Goal: Task Accomplishment & Management: Complete application form

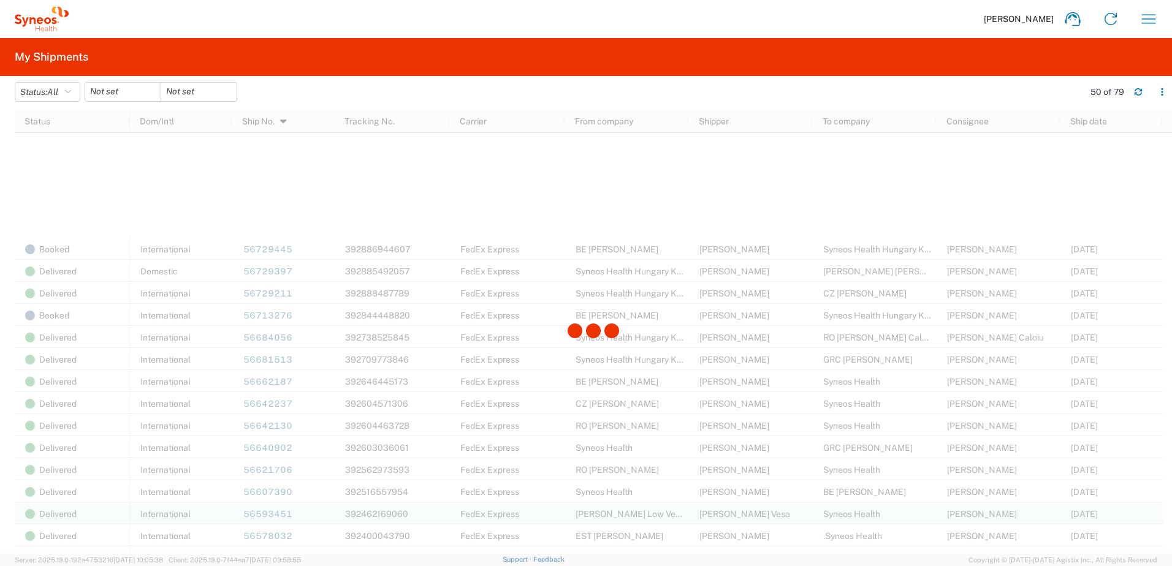
scroll to position [613, 0]
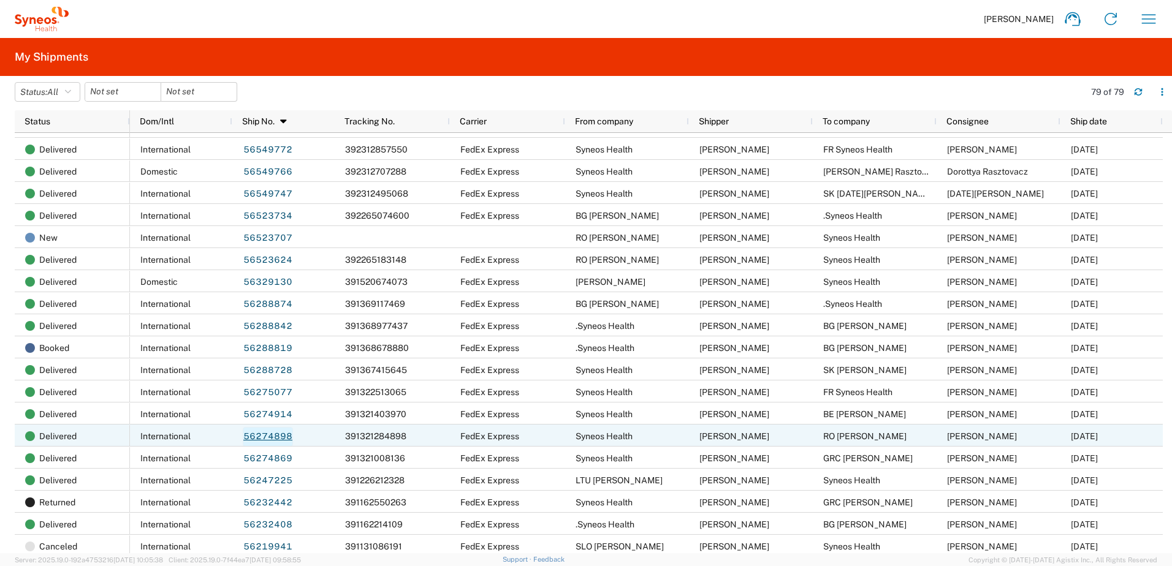
click at [273, 437] on link "56274898" at bounding box center [268, 437] width 50 height 20
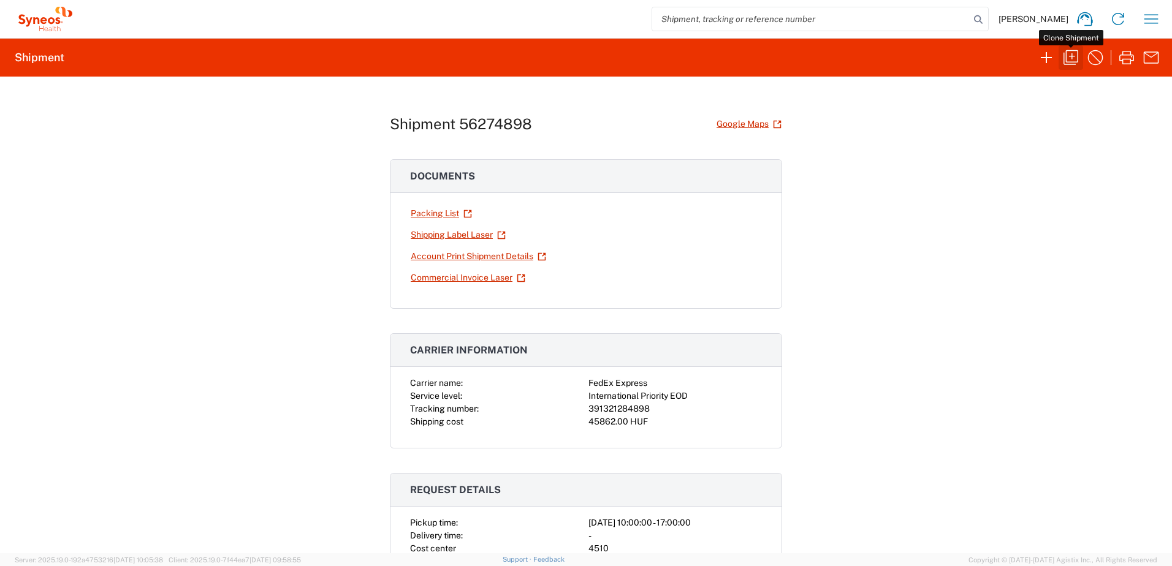
click at [1070, 59] on icon "button" at bounding box center [1071, 58] width 20 height 20
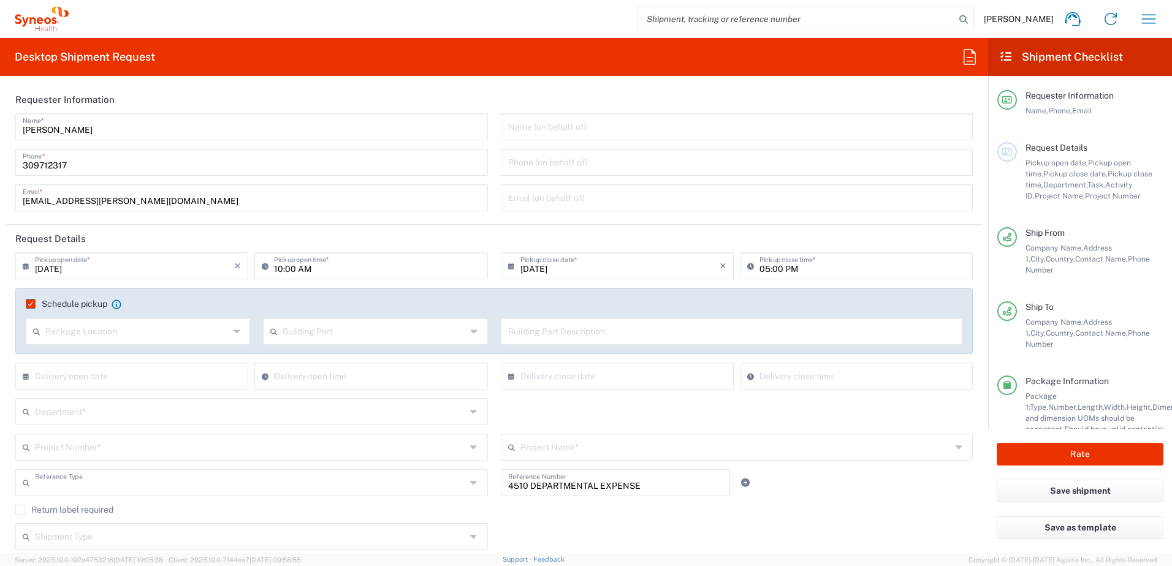
type input "Project"
type input "Hungary"
type input "Romania"
type input "Delivery Duty Paid"
type input "Your Packaging"
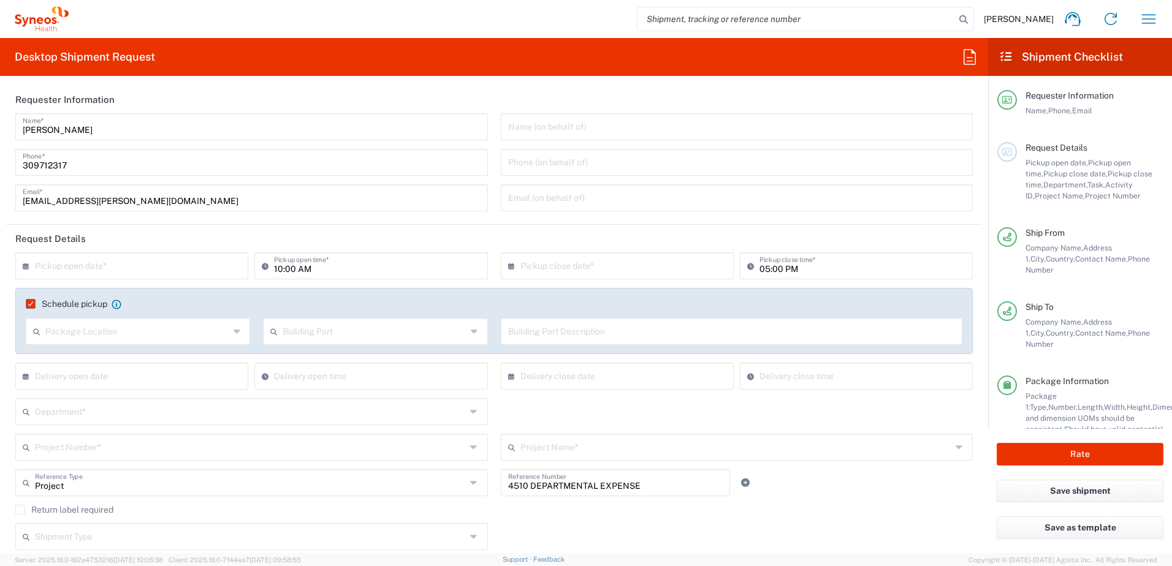
type input "Syneos Health Hungary Kft."
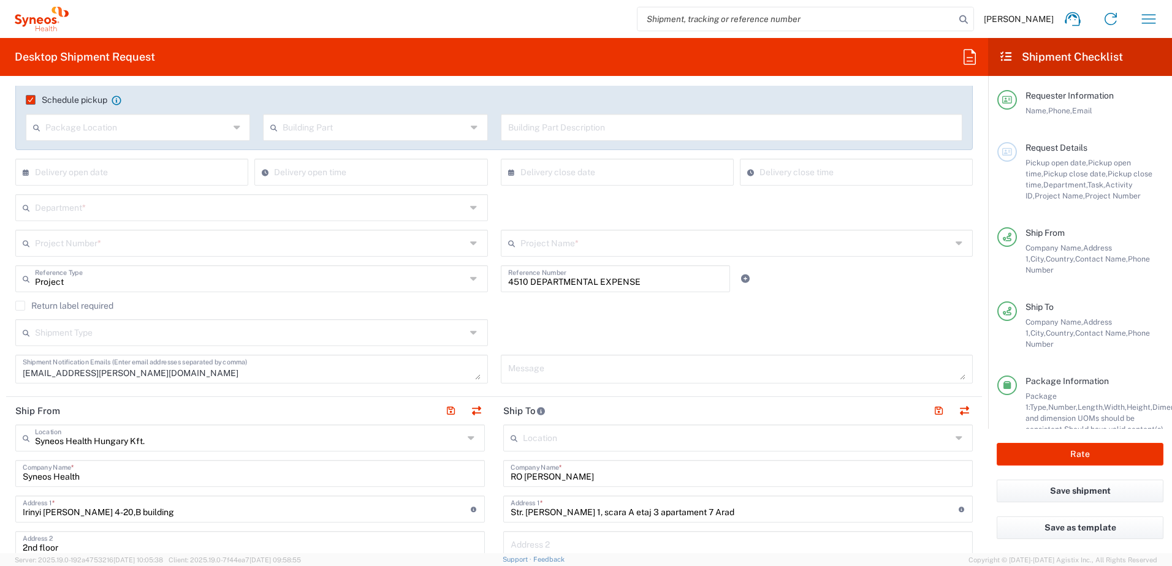
scroll to position [409, 0]
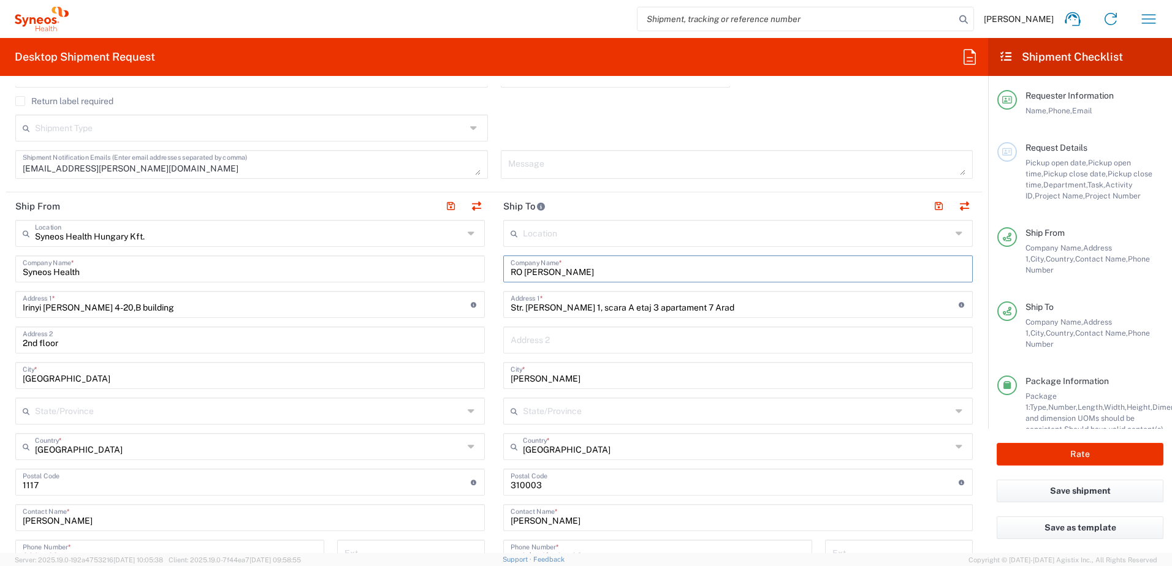
drag, startPoint x: 521, startPoint y: 270, endPoint x: 638, endPoint y: 270, distance: 117.6
click at [638, 270] on input "RO Andreea Buri" at bounding box center [737, 267] width 455 height 21
paste input "Mihai Noghiu"
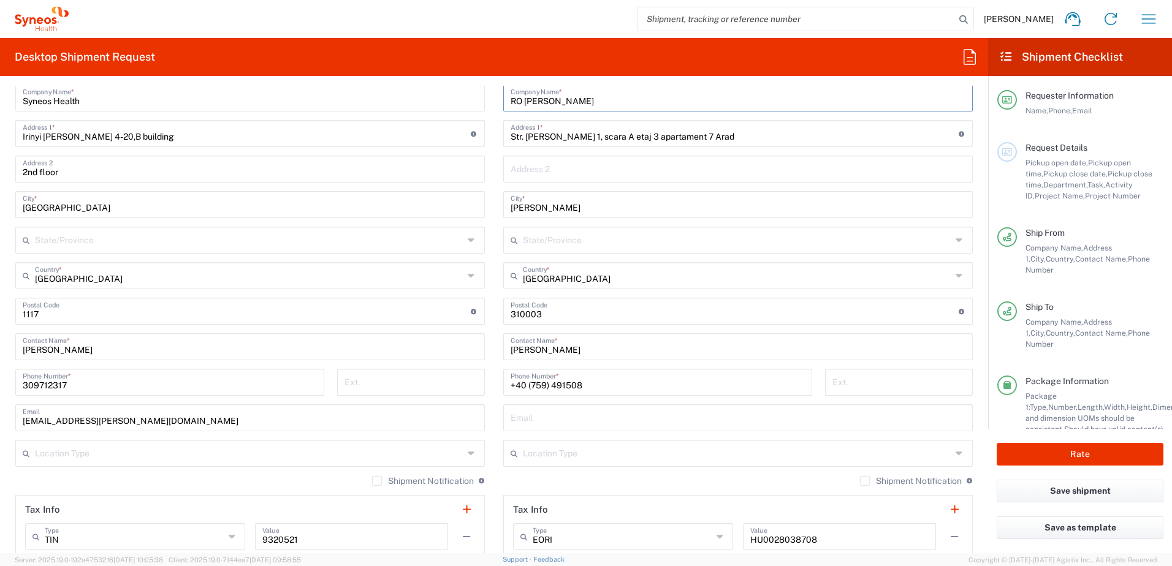
scroll to position [613, 0]
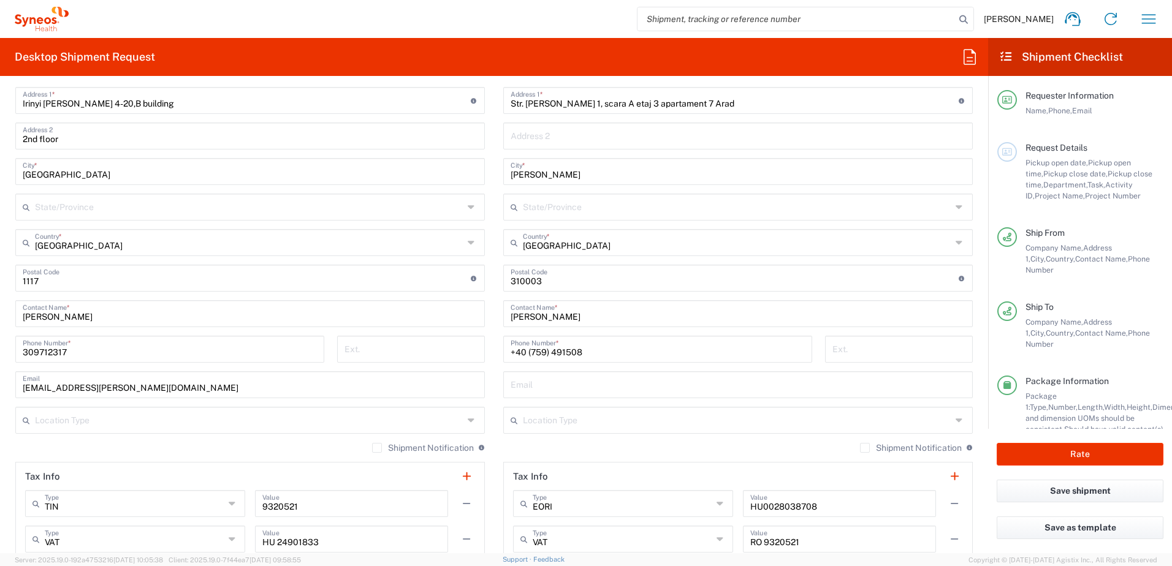
type input "RO Mihai Noghiu"
drag, startPoint x: 566, startPoint y: 315, endPoint x: 433, endPoint y: 313, distance: 133.0
click at [433, 313] on div "Ship From Syneos Health Hungary Kft. Location Syneos Health Hungary Kft. Addiso…" at bounding box center [494, 279] width 976 height 583
paste input "Mihai Noghiu"
type input "Mihai Noghiu"
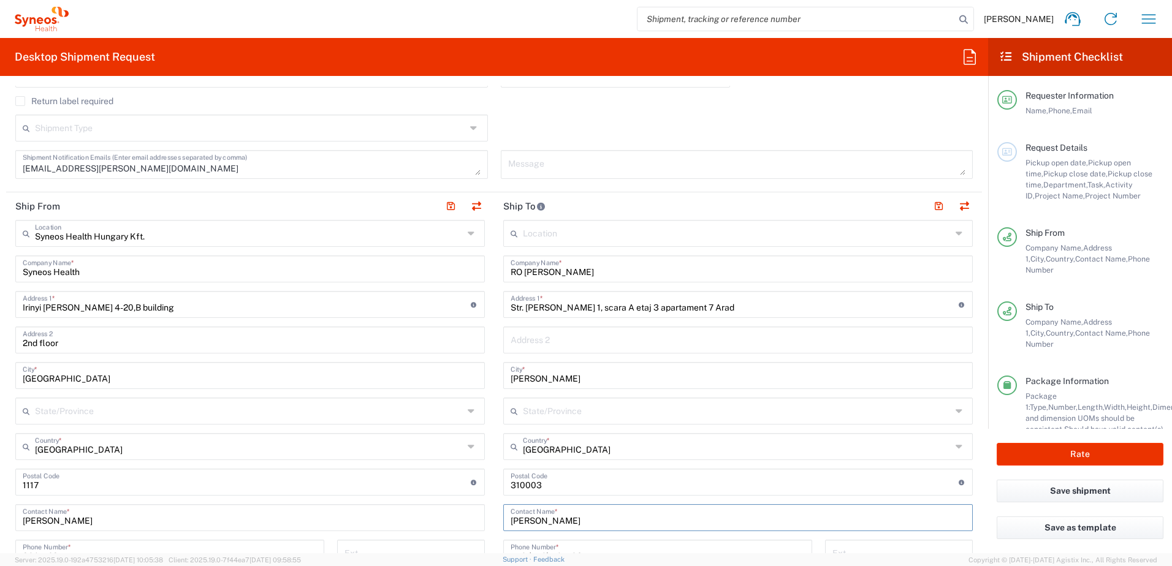
scroll to position [204, 0]
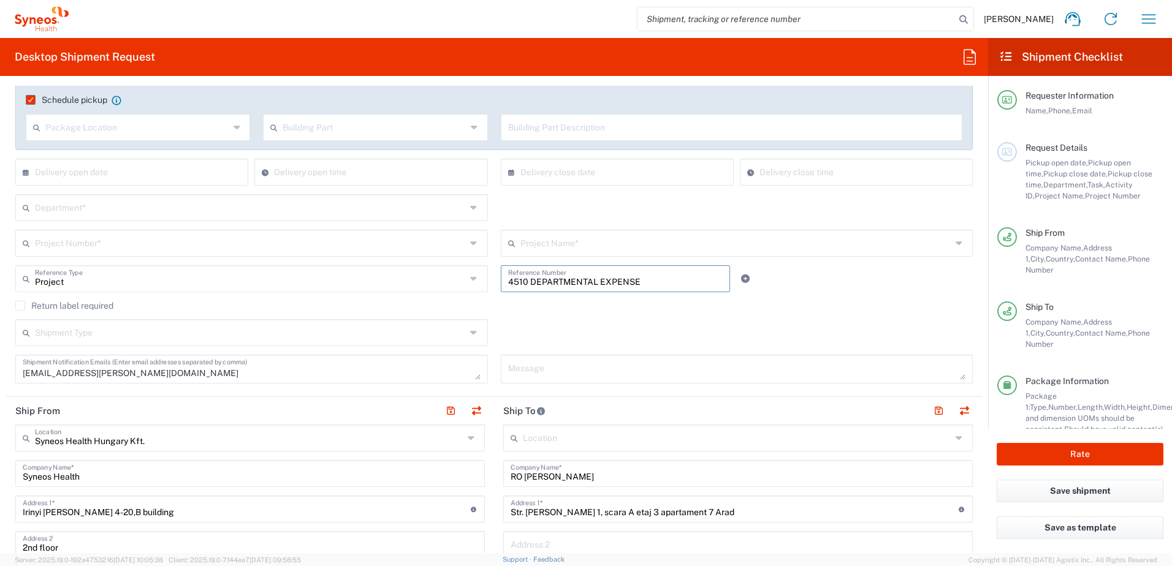
drag, startPoint x: 655, startPoint y: 282, endPoint x: 475, endPoint y: 277, distance: 180.2
click at [475, 277] on div "Project Reference Type Project Account Type Activity ID Airline Appointment Num…" at bounding box center [494, 283] width 970 height 36
paste input "SCTASK2713717"
type input "SCTASK2713717"
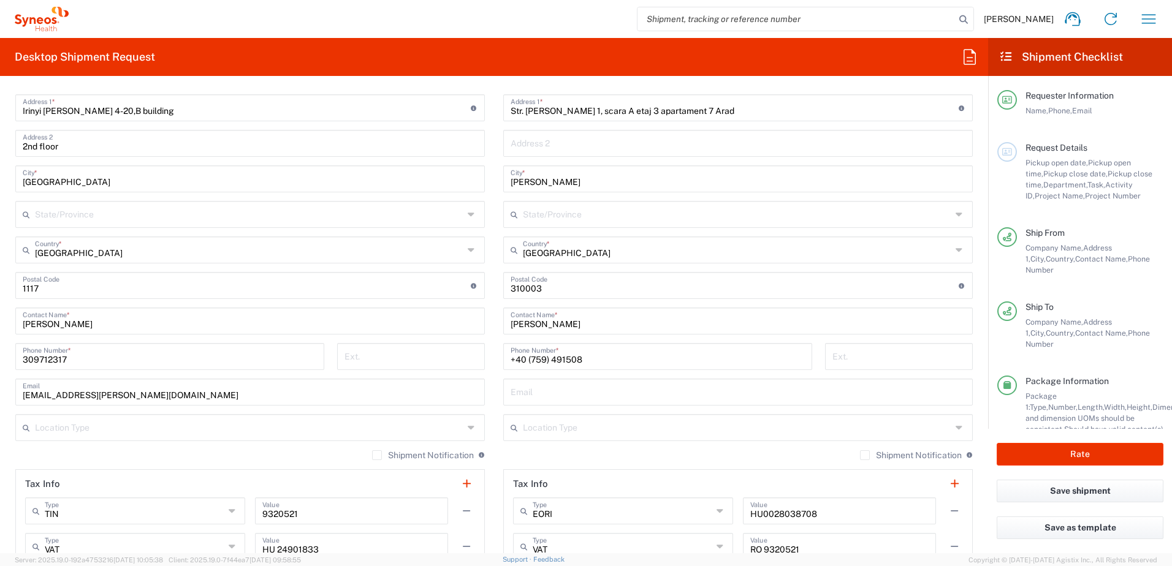
scroll to position [613, 0]
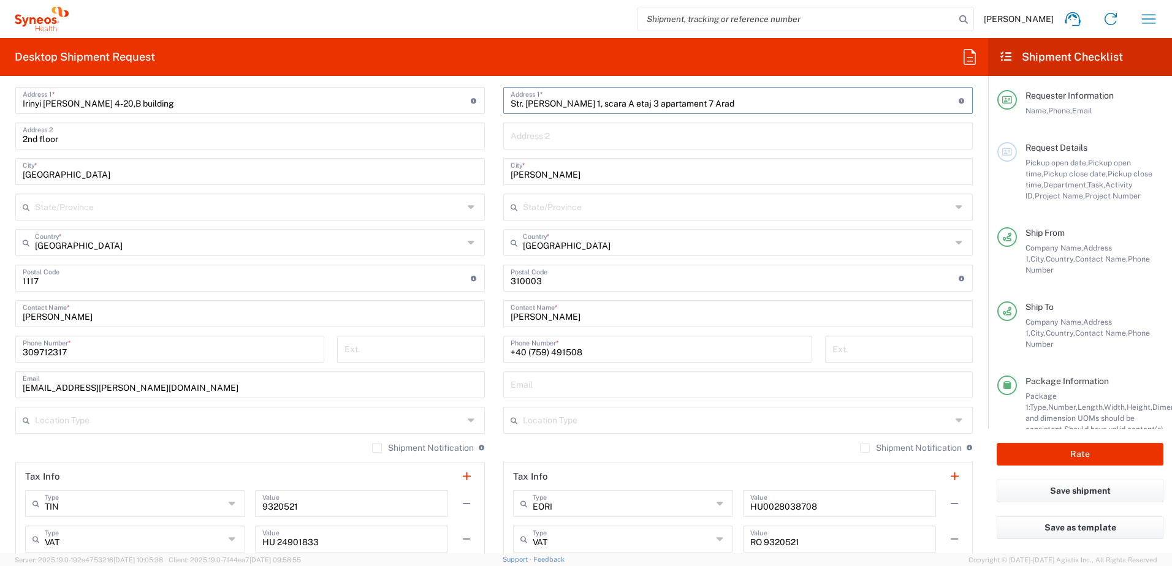
drag, startPoint x: 746, startPoint y: 101, endPoint x: 457, endPoint y: 104, distance: 288.6
click at [457, 104] on div "Ship From Syneos Health Hungary Kft. Location Syneos Health Hungary Kft. Addiso…" at bounding box center [494, 279] width 976 height 583
paste input "40766622068"
type input "40766622068"
drag, startPoint x: 588, startPoint y: 352, endPoint x: 463, endPoint y: 340, distance: 125.6
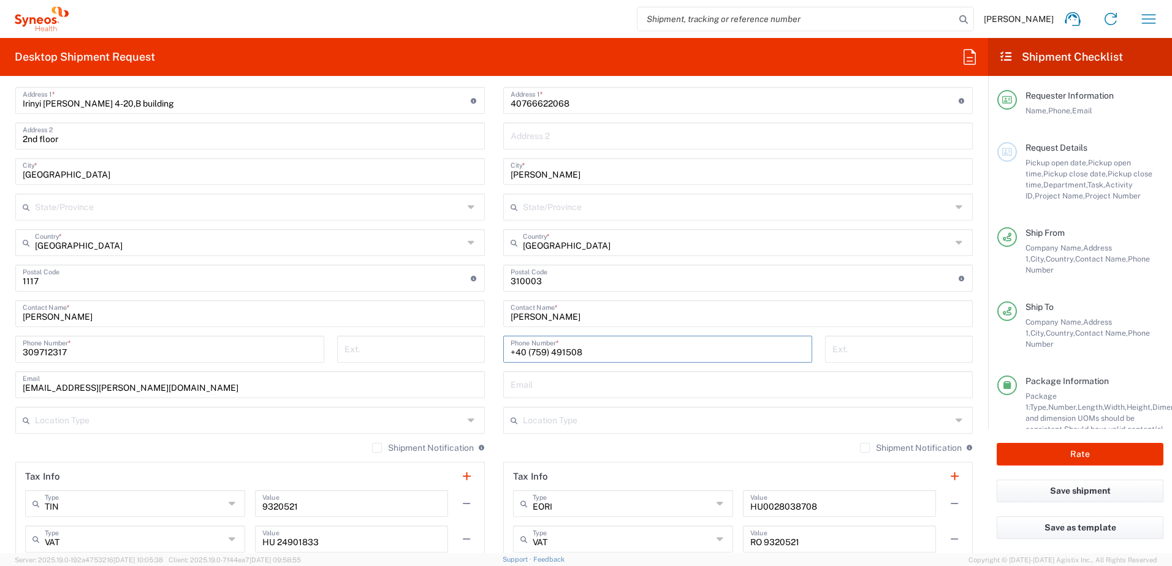
click at [431, 346] on div "Ship From Syneos Health Hungary Kft. Location Syneos Health Hungary Kft. Addiso…" at bounding box center [494, 279] width 976 height 583
paste input "4076662206"
type input "40766622068"
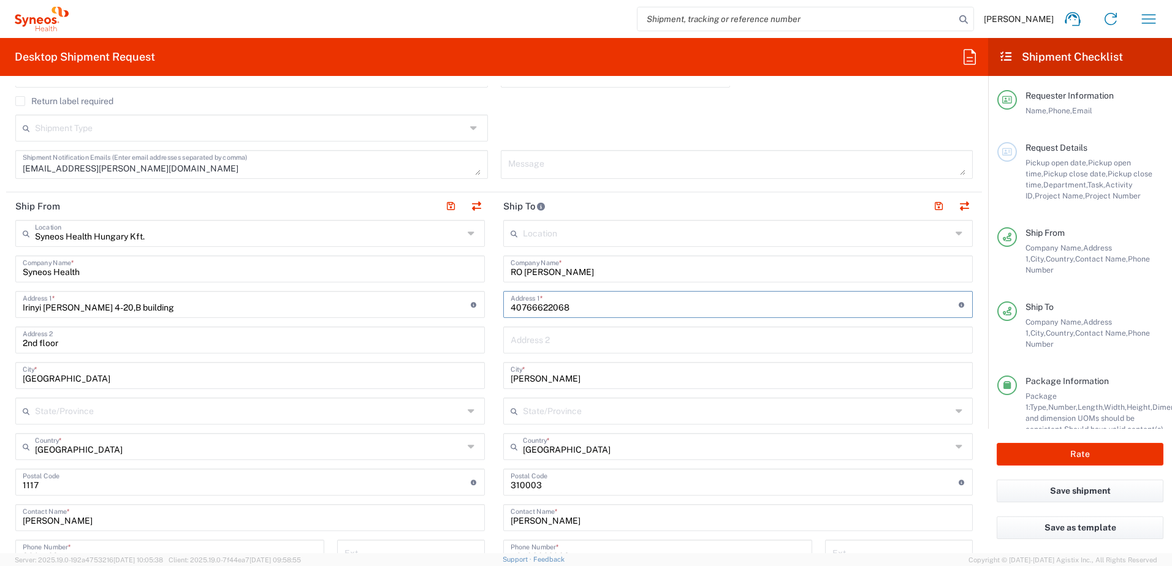
drag, startPoint x: 512, startPoint y: 297, endPoint x: 469, endPoint y: 290, distance: 42.8
click at [458, 292] on div "Ship From Syneos Health Hungary Kft. Location Syneos Health Hungary Kft. Addiso…" at bounding box center [494, 483] width 976 height 583
paste input "Intrarea Vagonetului Nr. 2, Bl. 101, Sc. 1, Et. 8, Ap. 34, Sector 6"
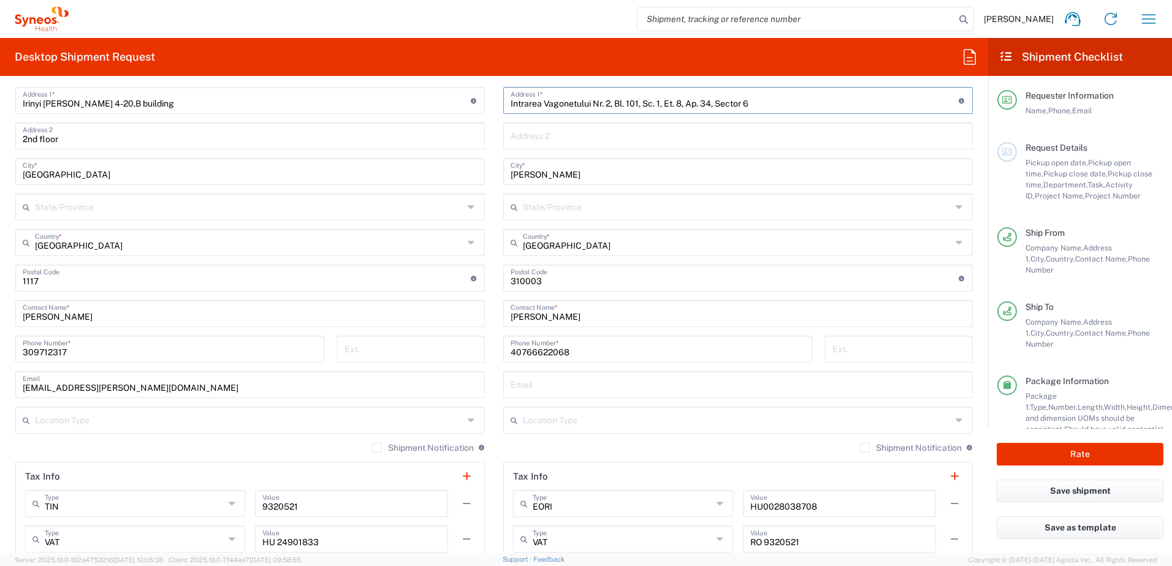
type input "Intrarea Vagonetului Nr. 2, Bl. 101, Sc. 1, Et. 8, Ap. 34, Sector 6"
drag, startPoint x: 549, startPoint y: 174, endPoint x: 463, endPoint y: 175, distance: 85.8
click at [463, 175] on div "Ship From Syneos Health Hungary Kft. Location Syneos Health Hungary Kft. Addiso…" at bounding box center [494, 279] width 976 height 583
paste input "Bucuresti"
type input "Bucuresti"
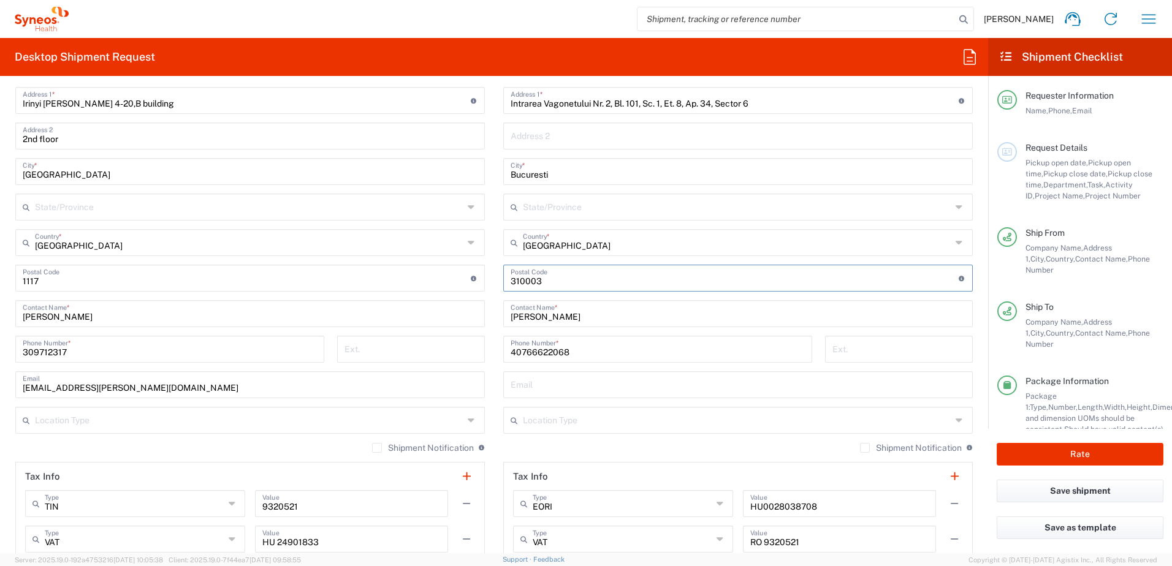
drag, startPoint x: 547, startPoint y: 284, endPoint x: 473, endPoint y: 285, distance: 73.5
click at [473, 285] on div "Ship From Syneos Health Hungary Kft. Location Syneos Health Hungary Kft. Addiso…" at bounding box center [494, 279] width 976 height 583
paste input "061151"
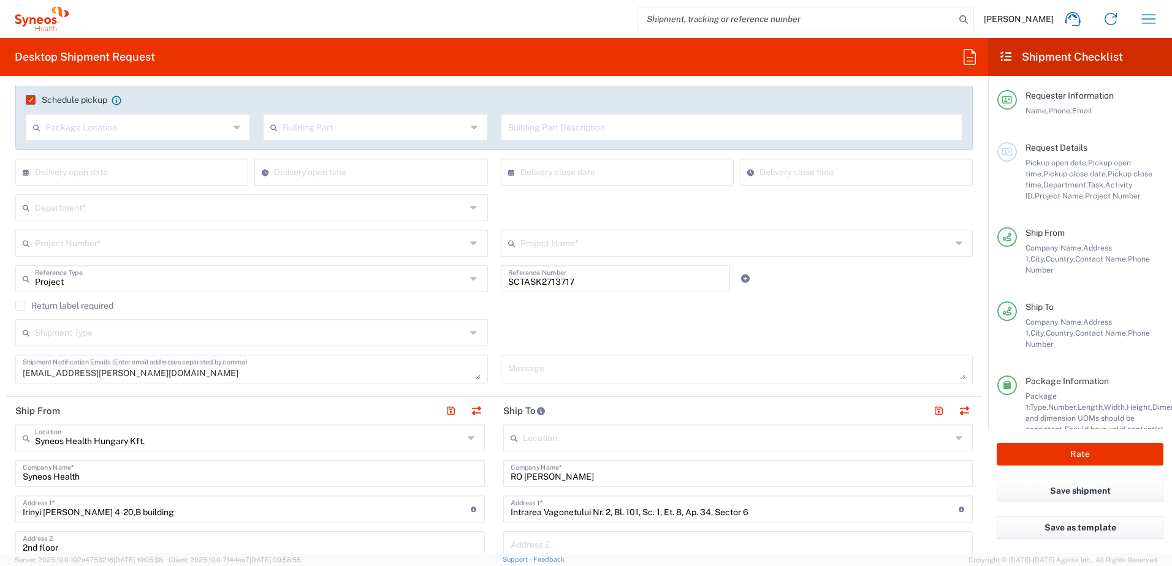
scroll to position [0, 0]
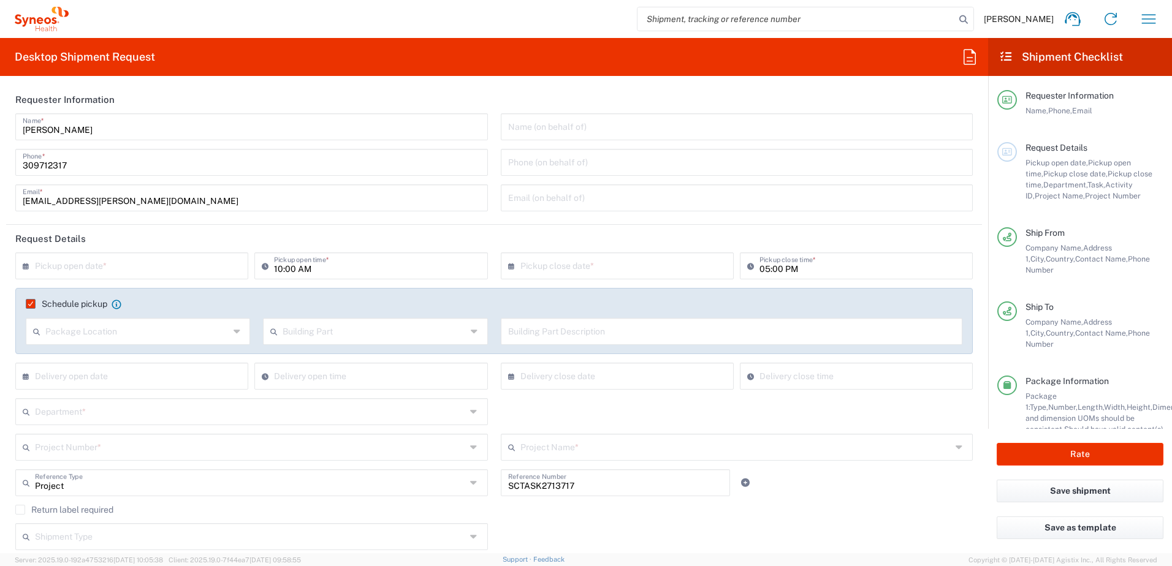
type input "061151"
click at [167, 262] on input "text" at bounding box center [134, 264] width 199 height 21
click at [119, 359] on span "16" at bounding box center [116, 359] width 18 height 17
type input "09/16/2025"
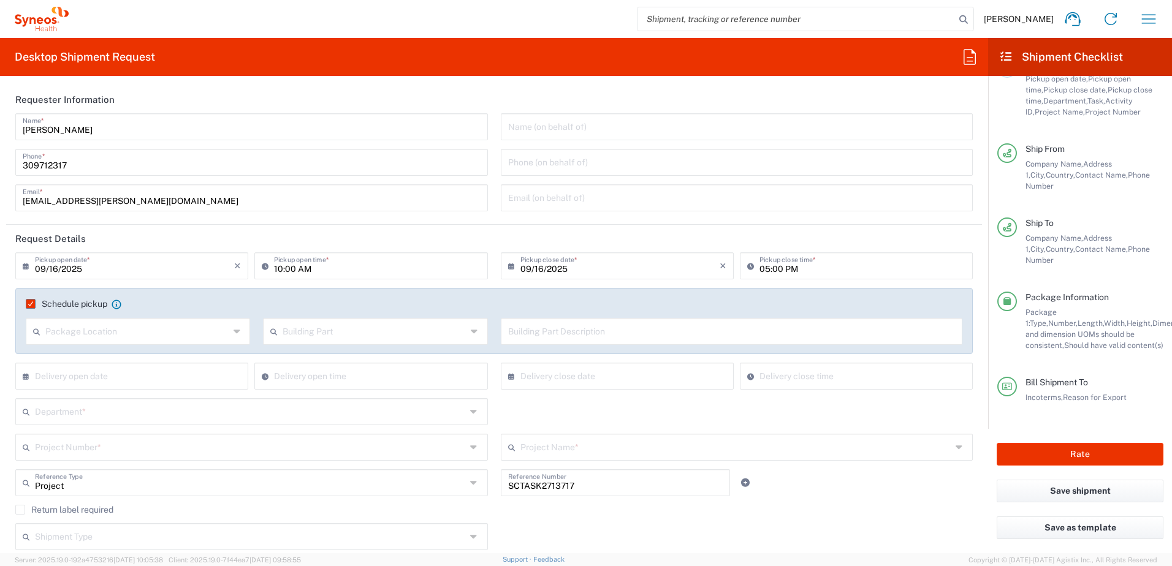
click at [82, 409] on input "text" at bounding box center [250, 410] width 431 height 21
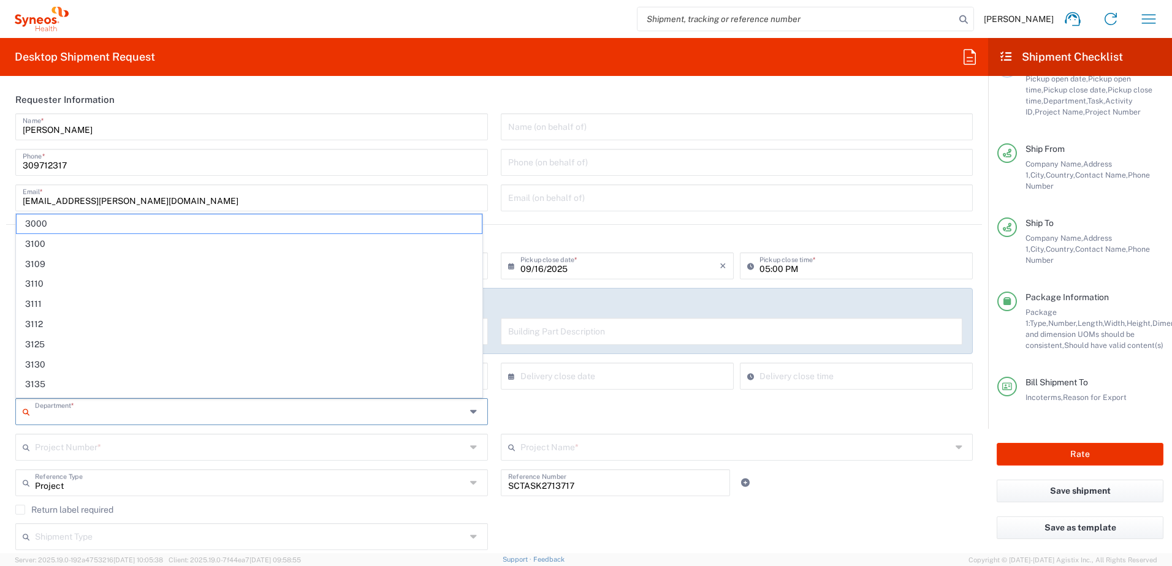
paste input "4510"
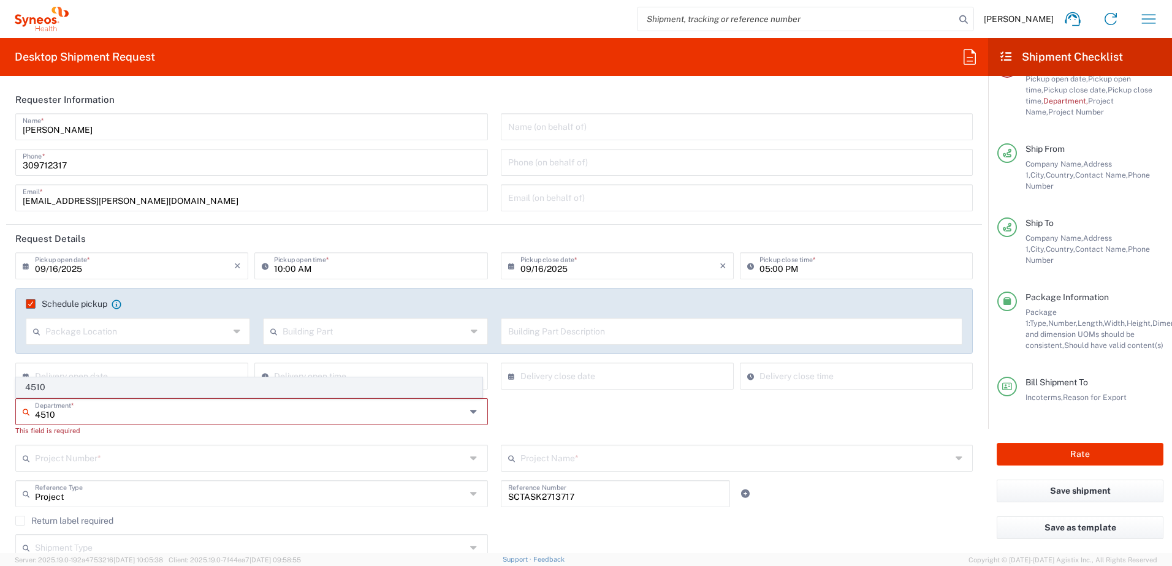
type input "4510"
click at [74, 393] on span "4510" at bounding box center [249, 387] width 465 height 19
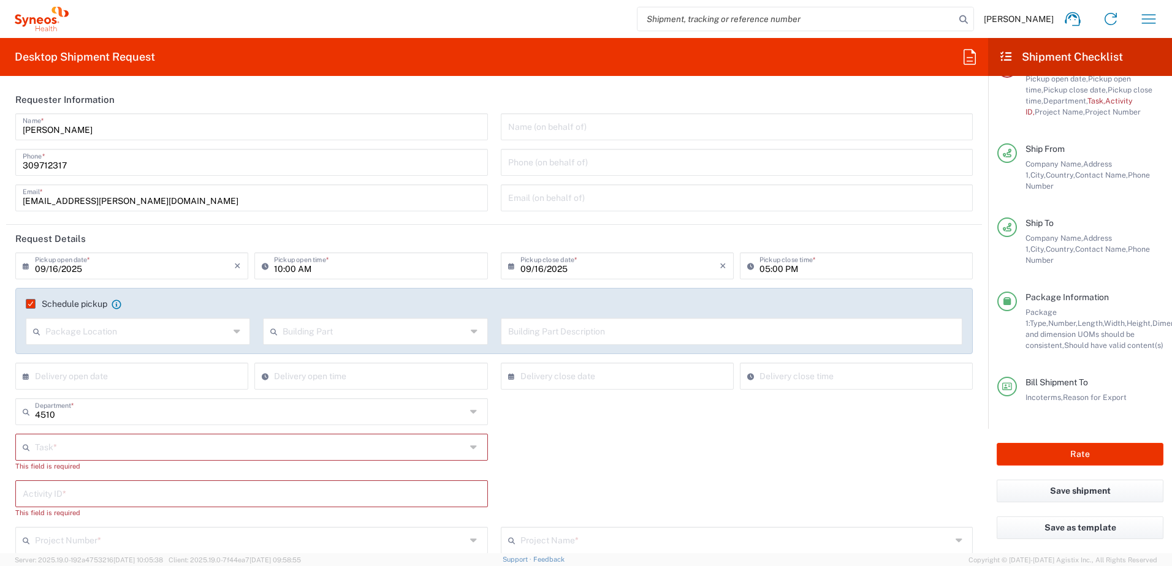
scroll to position [204, 0]
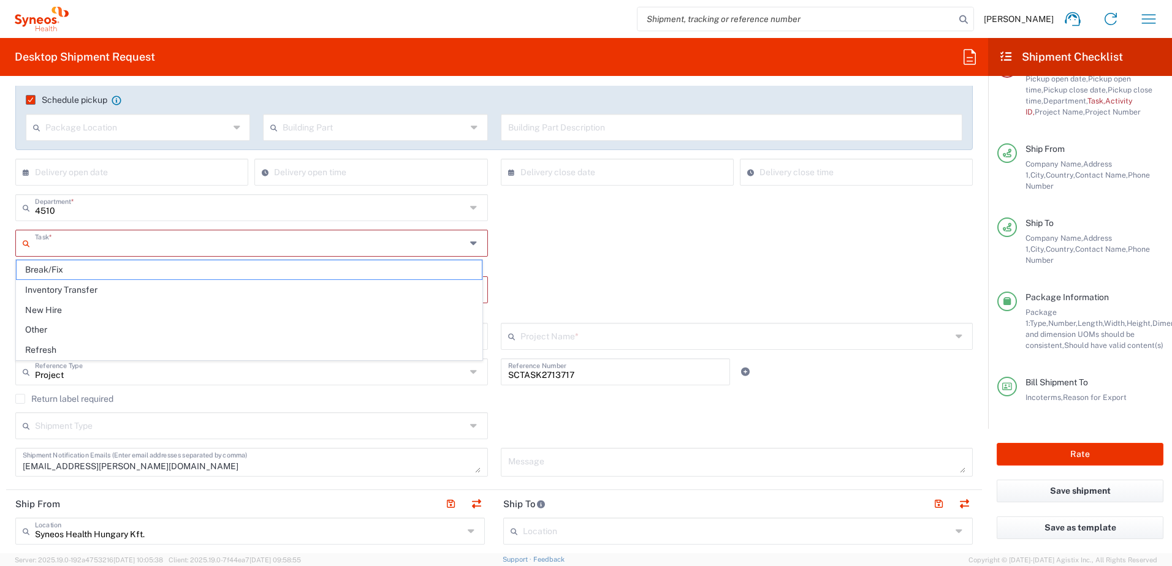
click at [81, 249] on input "text" at bounding box center [250, 242] width 431 height 21
click at [60, 346] on span "Refresh" at bounding box center [249, 350] width 465 height 19
type input "Refresh"
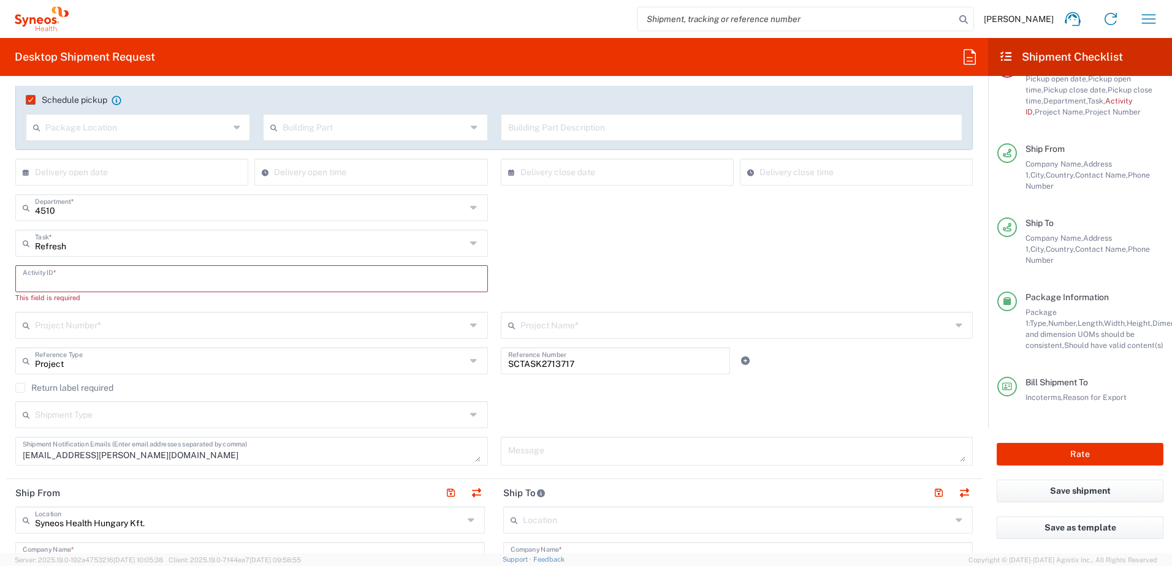
click at [77, 284] on input "text" at bounding box center [252, 277] width 458 height 21
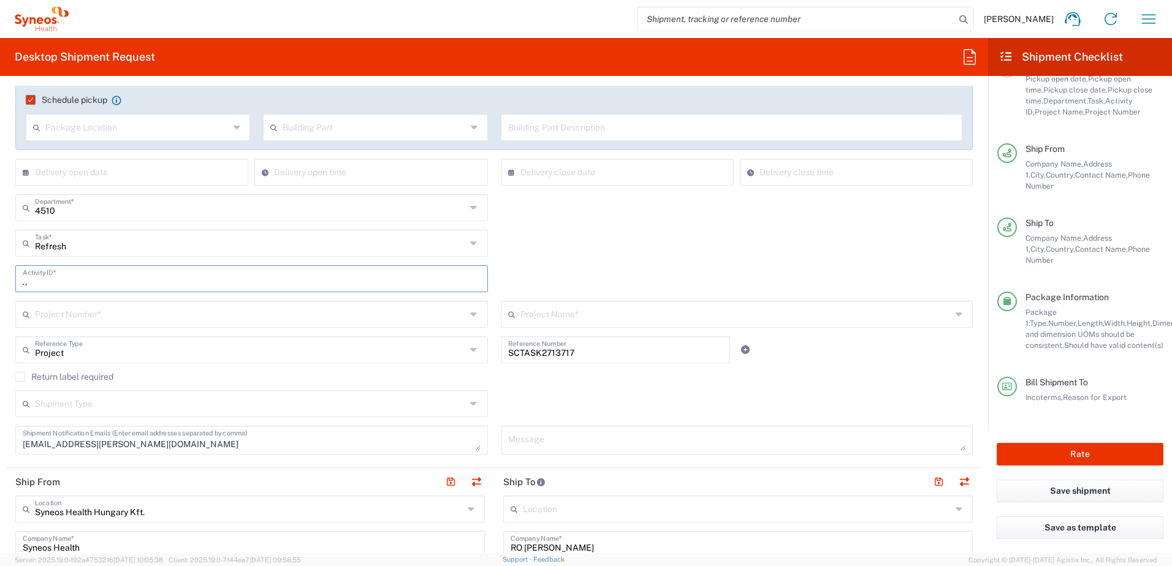
type input ".,"
click at [86, 314] on input "text" at bounding box center [250, 313] width 431 height 21
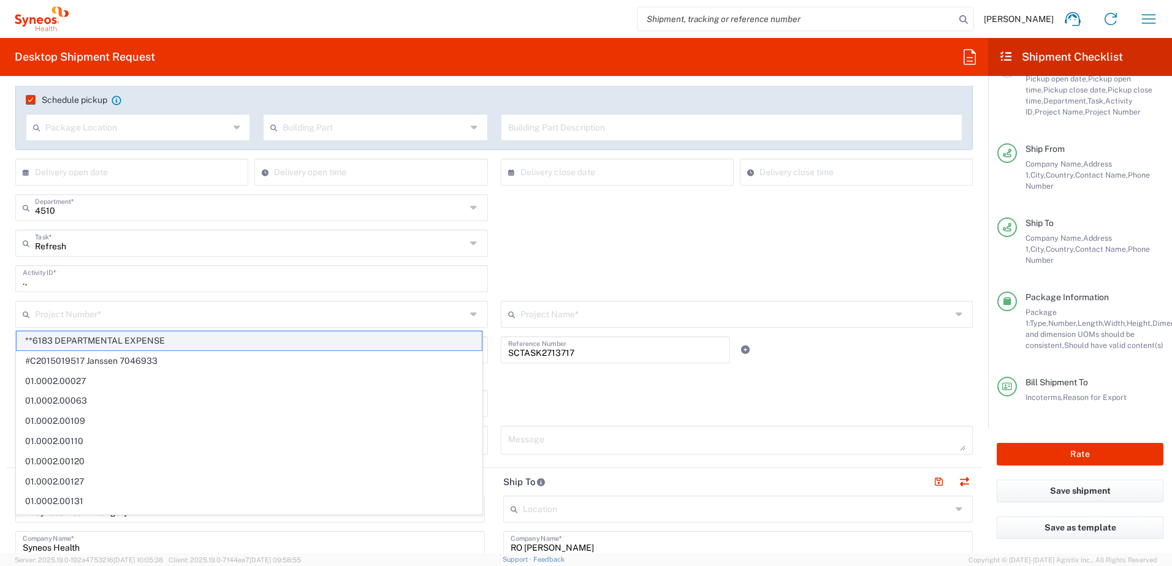
click at [86, 338] on span "**6183 DEPARTMENTAL EXPENSE" at bounding box center [249, 340] width 465 height 19
type input "**6183 DEPARTMENTAL EXPENSE"
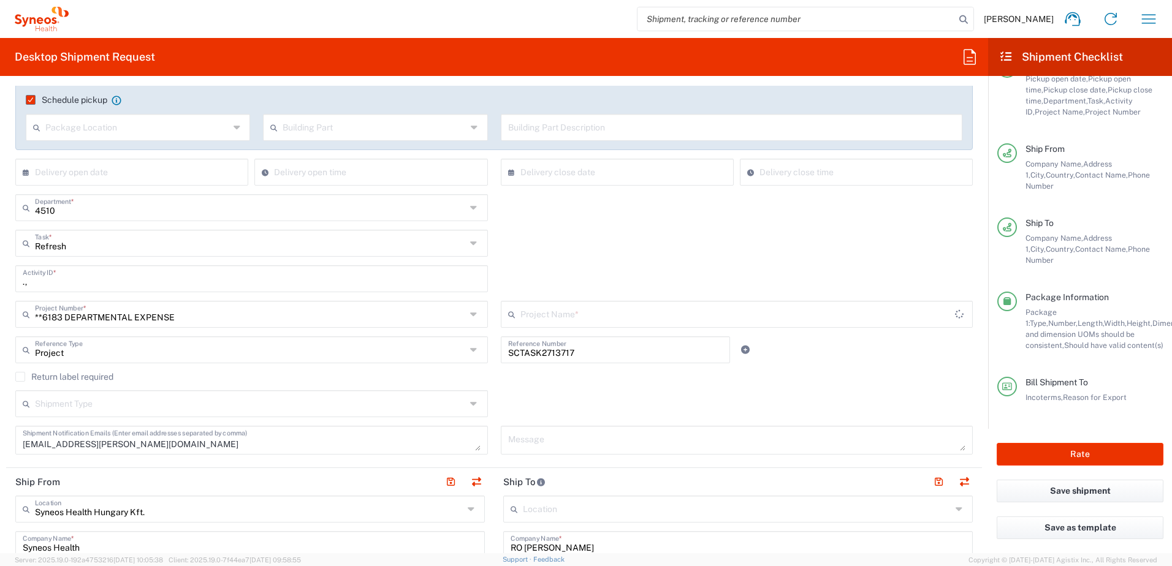
type input "6183"
click at [505, 399] on div "Shipment Type Batch Regular" at bounding box center [494, 408] width 970 height 36
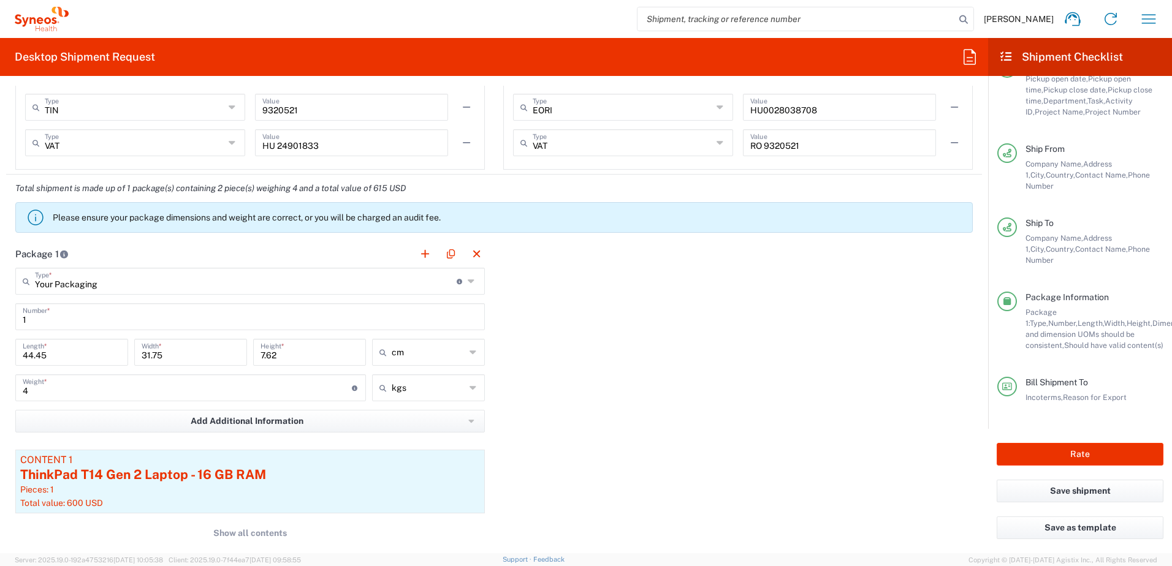
scroll to position [817, 0]
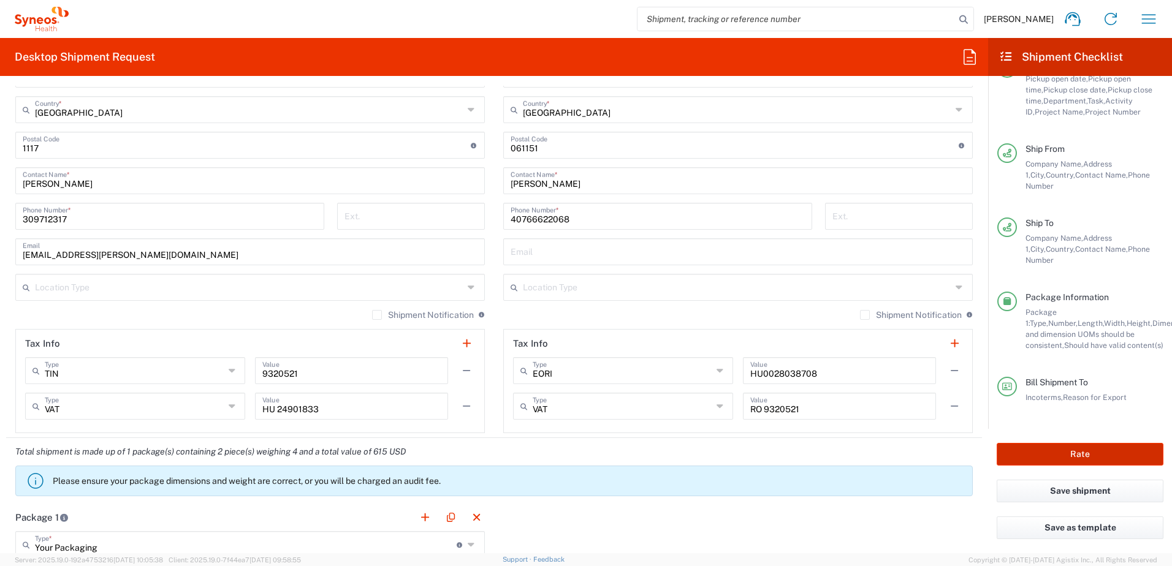
click at [1055, 450] on button "Rate" at bounding box center [1079, 454] width 167 height 23
type input "**6183 DEPARTMENTAL EXPENSE"
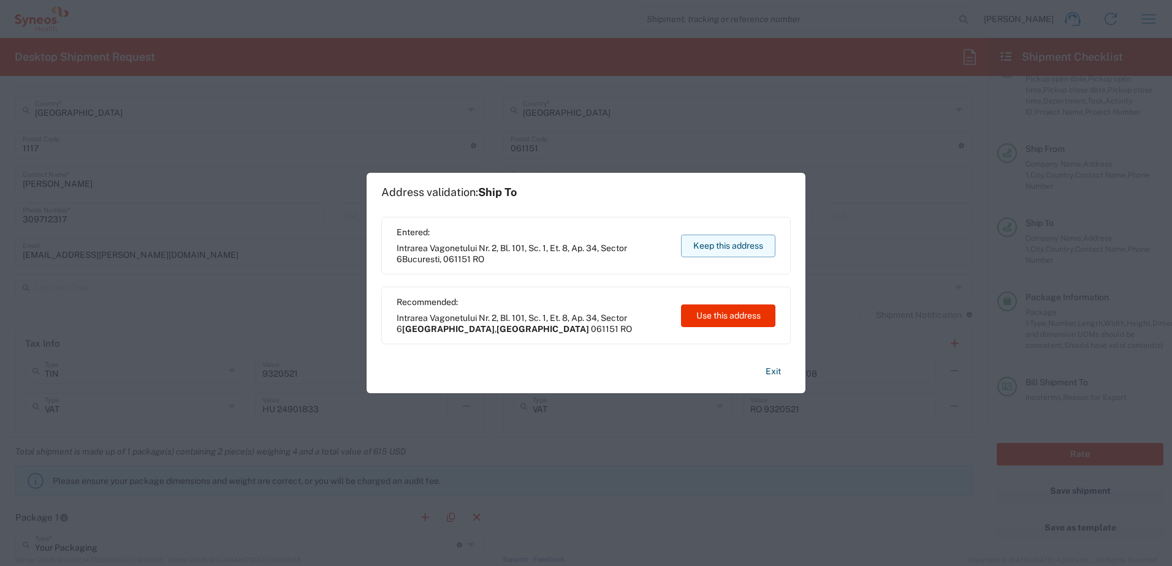
click at [718, 243] on button "Keep this address" at bounding box center [728, 246] width 94 height 23
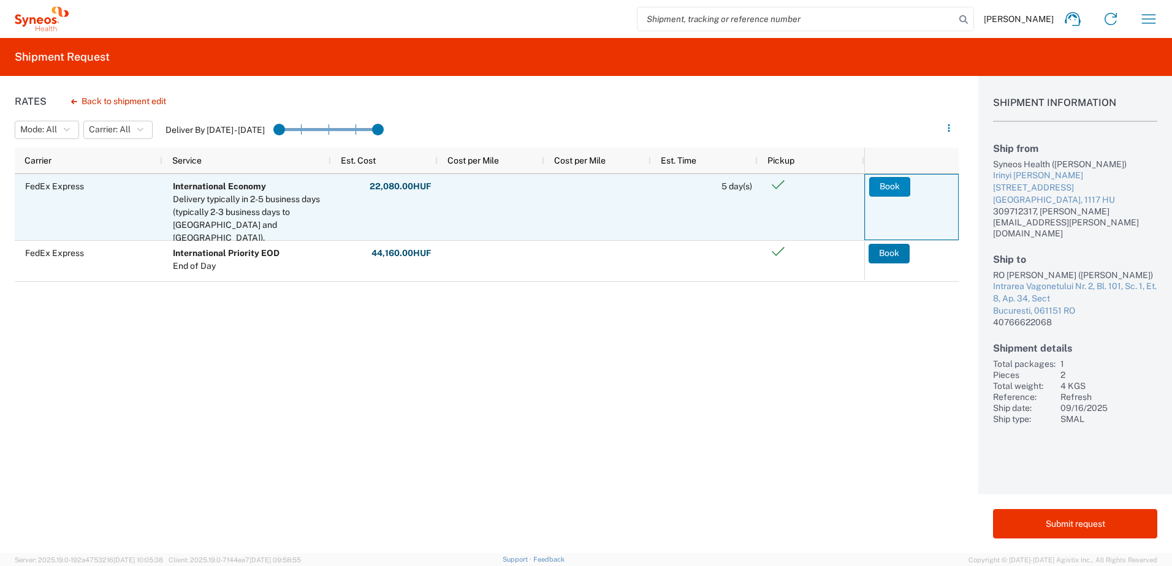
click at [888, 189] on button "Book" at bounding box center [889, 187] width 41 height 20
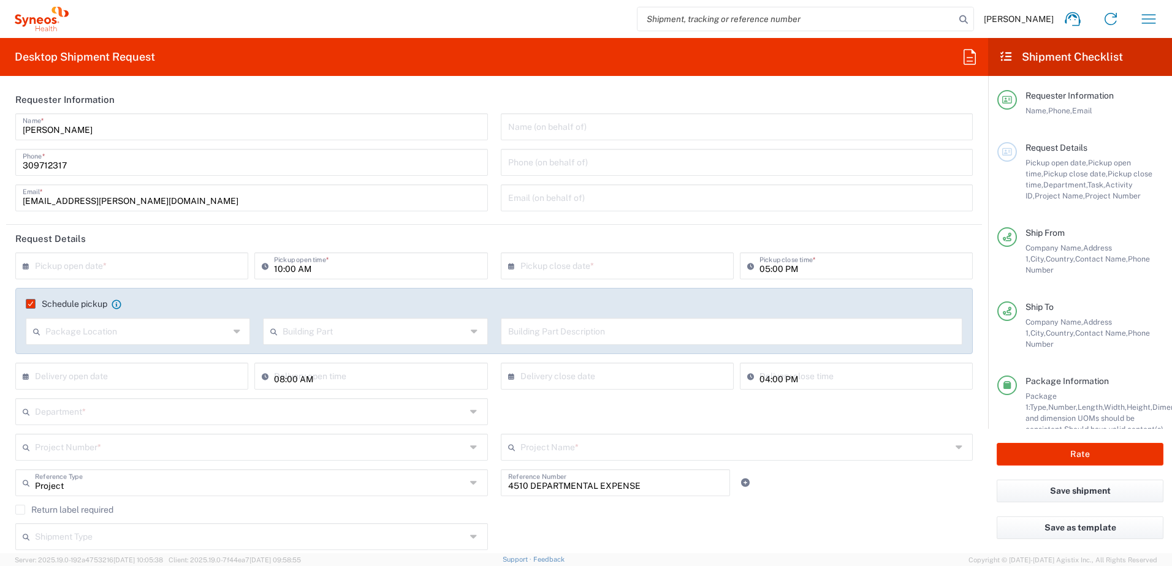
type input "Your Packaging"
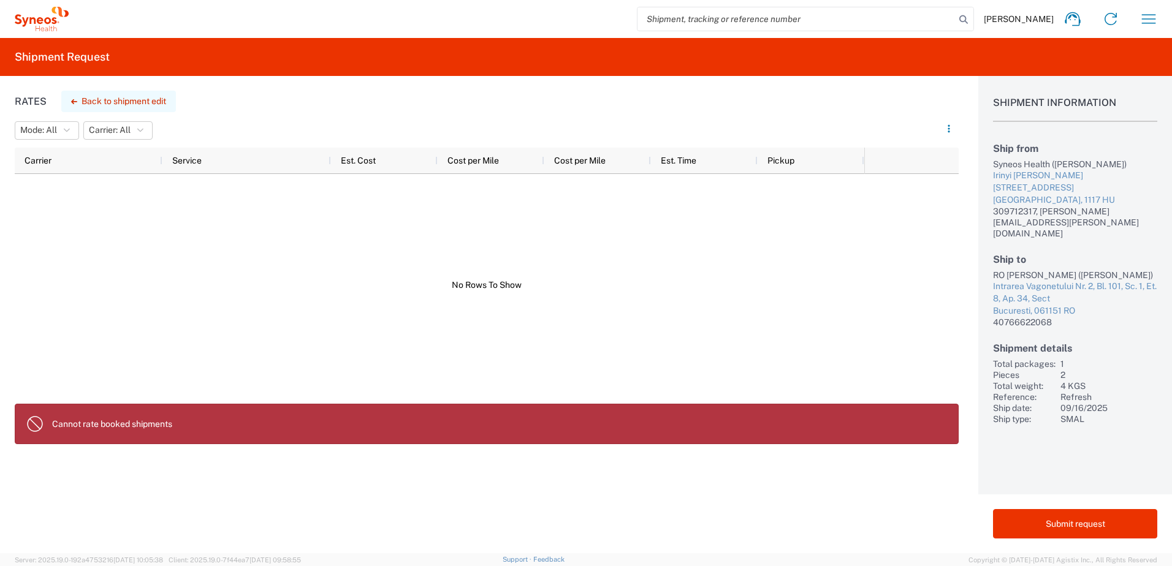
click at [140, 99] on button "Back to shipment edit" at bounding box center [118, 101] width 115 height 21
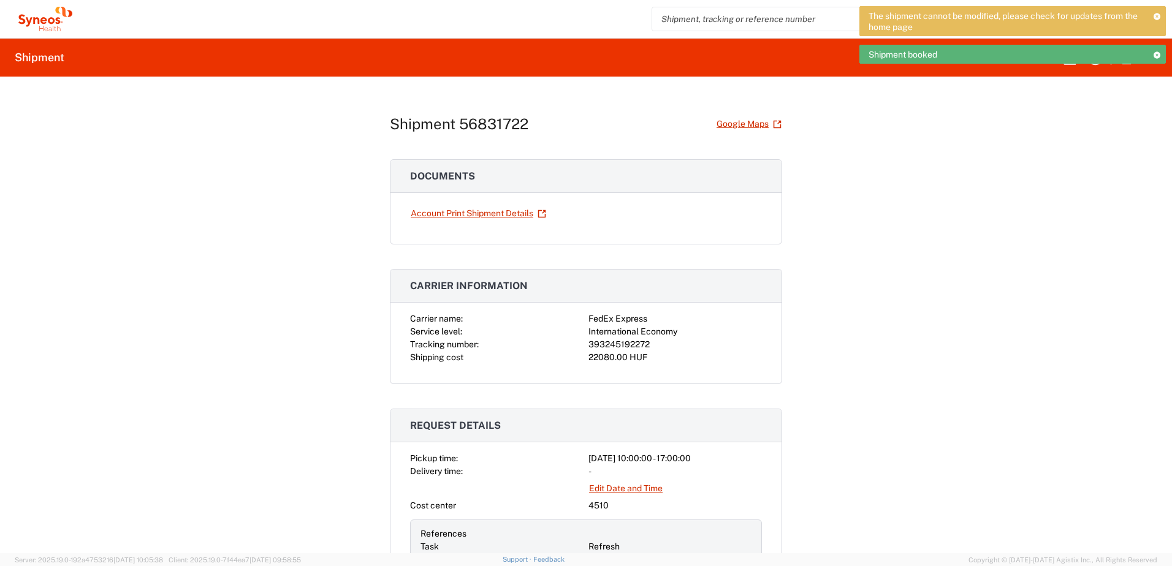
click at [1154, 18] on icon at bounding box center [1156, 16] width 7 height 7
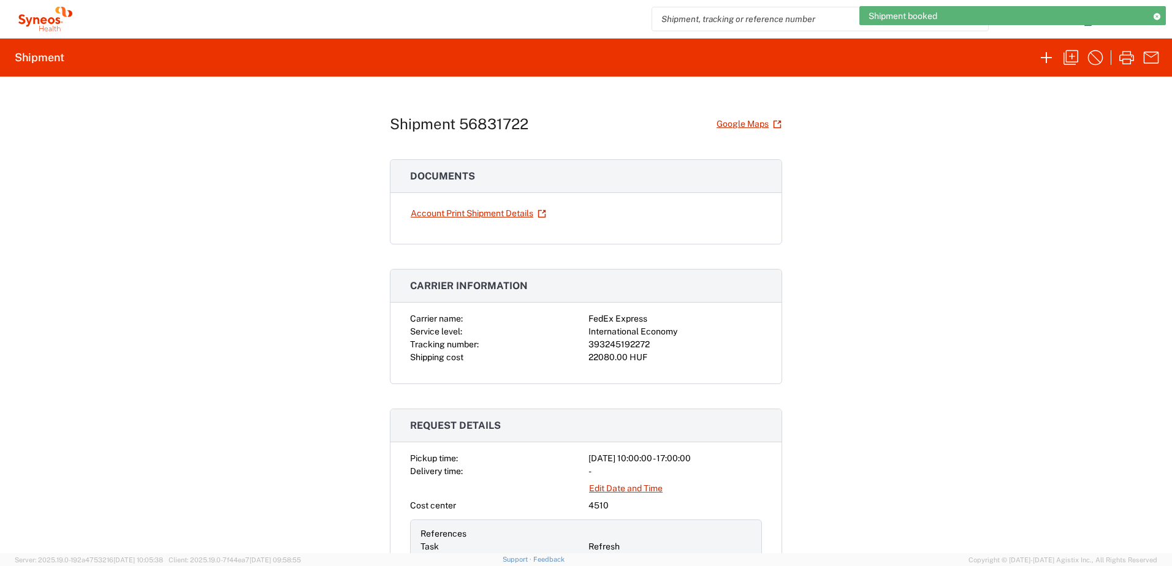
click at [1154, 18] on icon at bounding box center [1156, 16] width 9 height 7
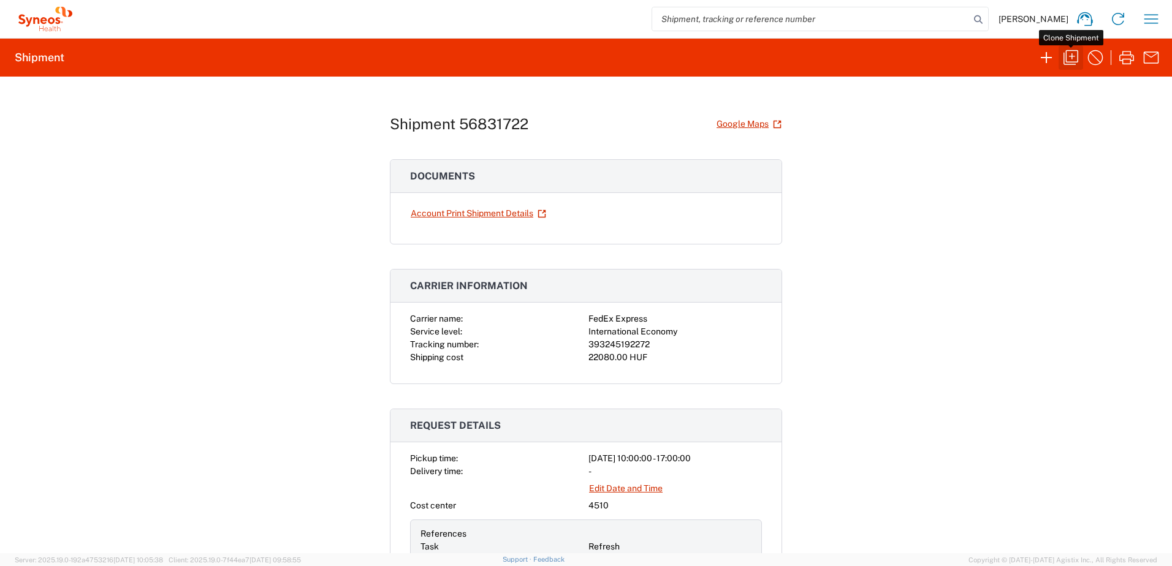
click at [1070, 59] on icon "button" at bounding box center [1071, 58] width 20 height 20
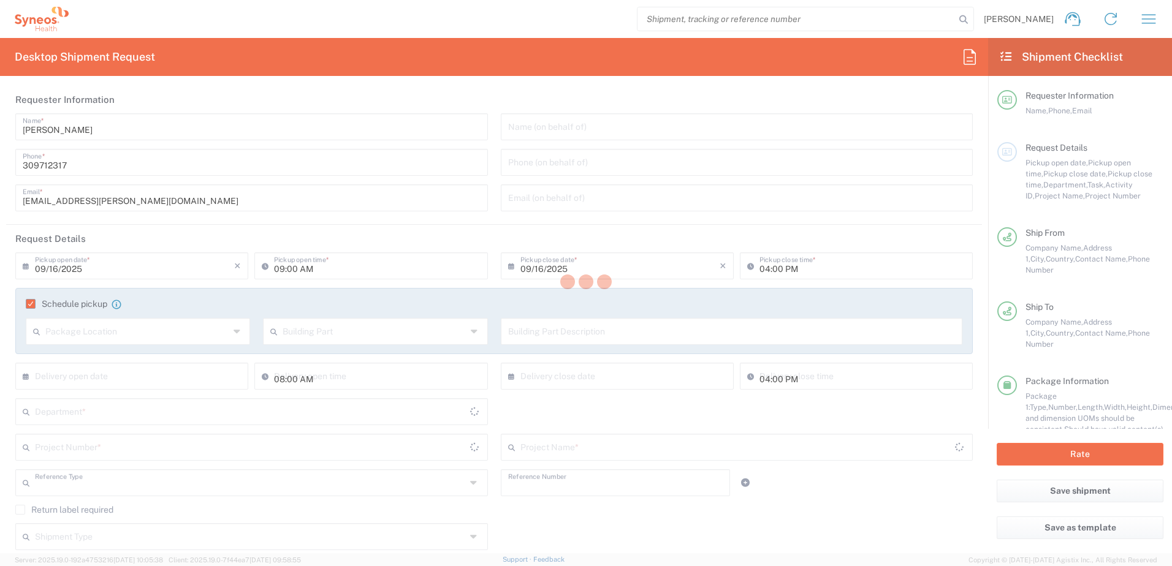
type input "10:00 AM"
type input "05:00 PM"
type input "Task"
type input "Refresh"
type textarea "zsolt.varga@syneoshealth.com"
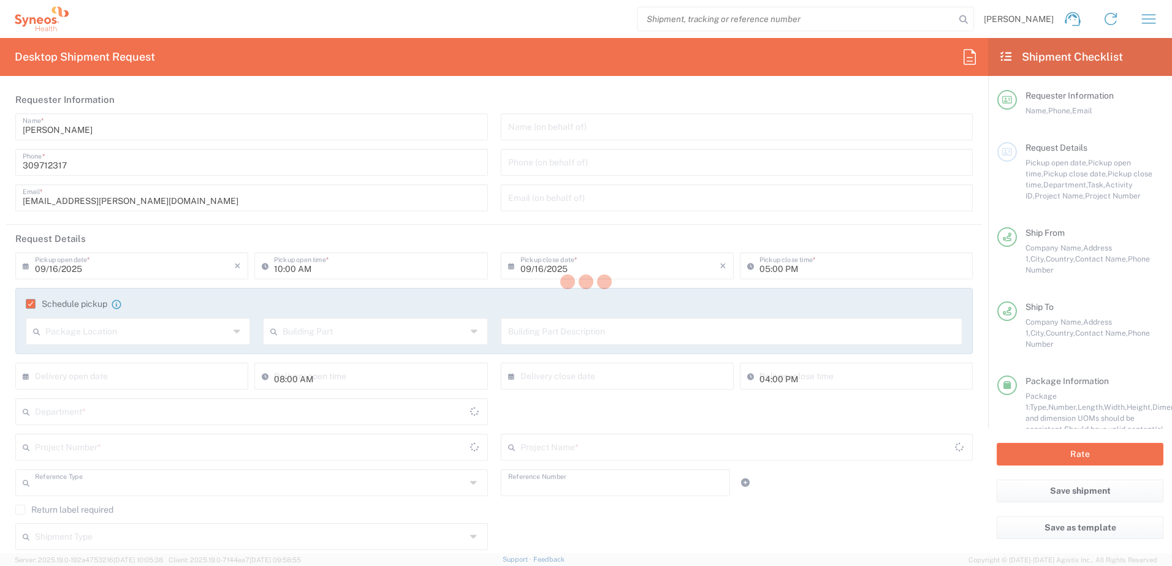
type input "Syneos Health Hungary Kft."
type input "Syneos Health"
type input "Irinyi Jozsef u. 4-20,B building"
type input "2nd floor"
type input "Budapest"
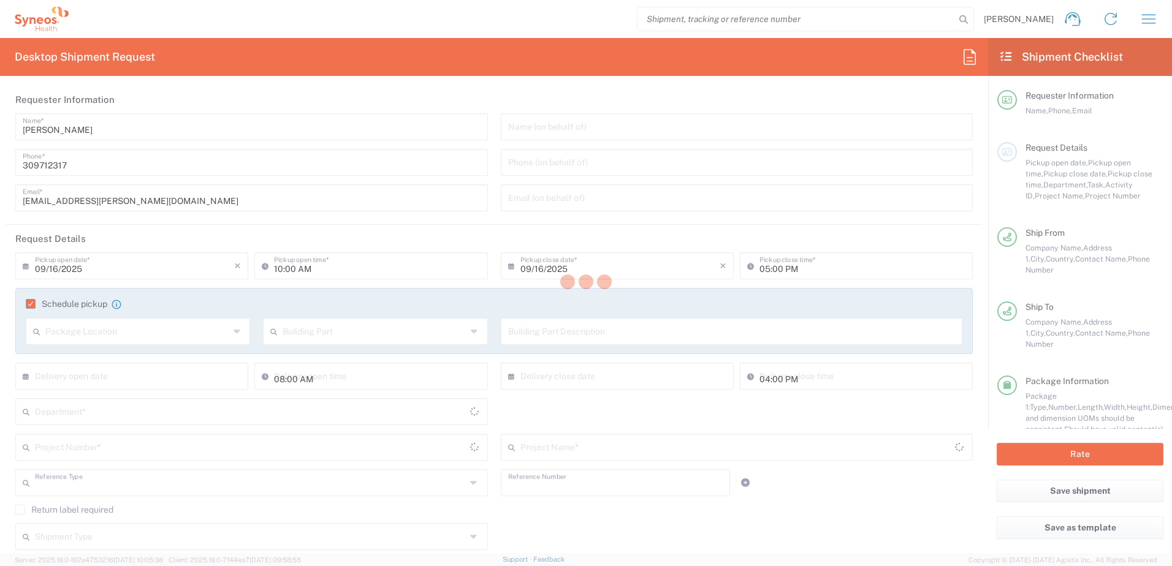
type input "Hungary"
type input "1117"
type input "Zsolt Varga"
type input "309712317"
type input "zsolt.varga@syneoshealth.com"
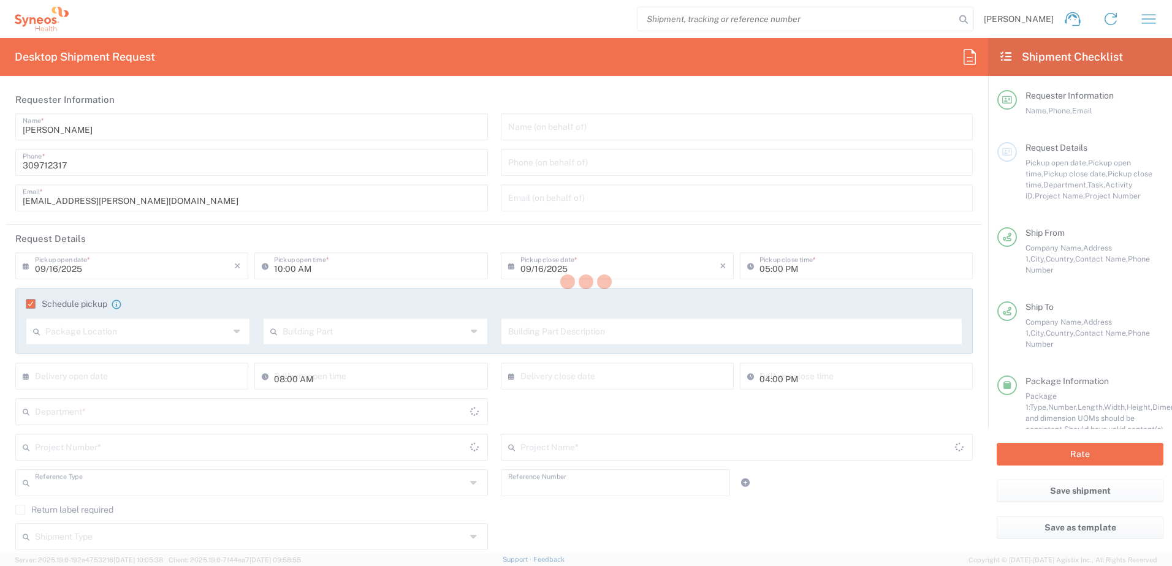
type input "RO Mihai Noghiu"
type input "Intrarea Vagonetului Nr. 2, Bl. 101, Sc. 1, Et. 8, Ap. 34, Sect"
type input "Bucuresti"
type input "Romania"
type input "061151"
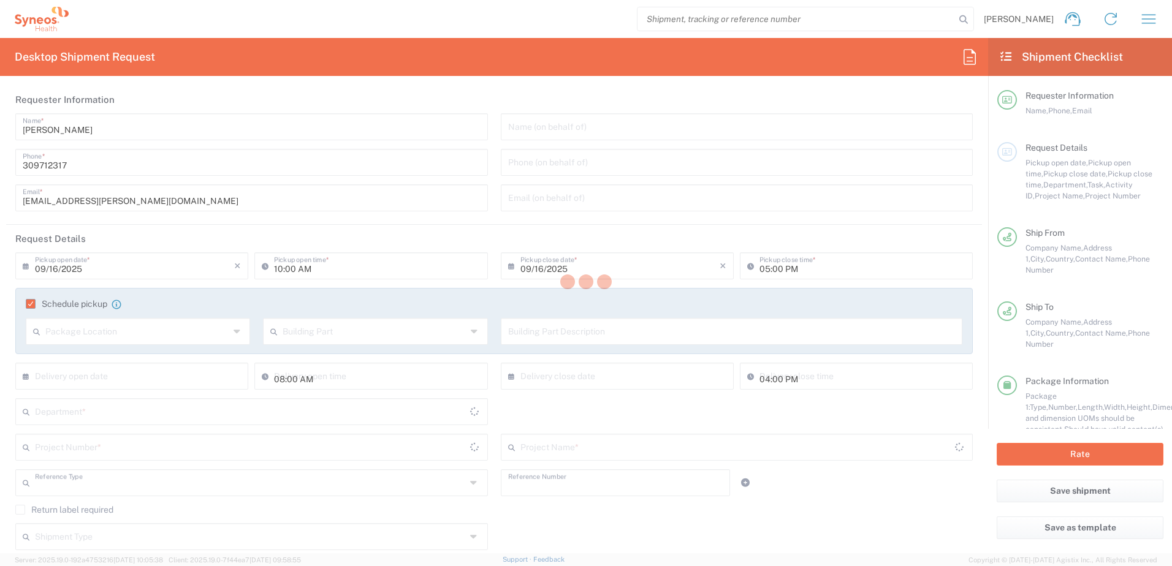
type input "Mihai Noghiu"
type input "40766622068"
type input "Sender/Shipper"
type input "Repair/Warranty"
type input "Sender/Shipper"
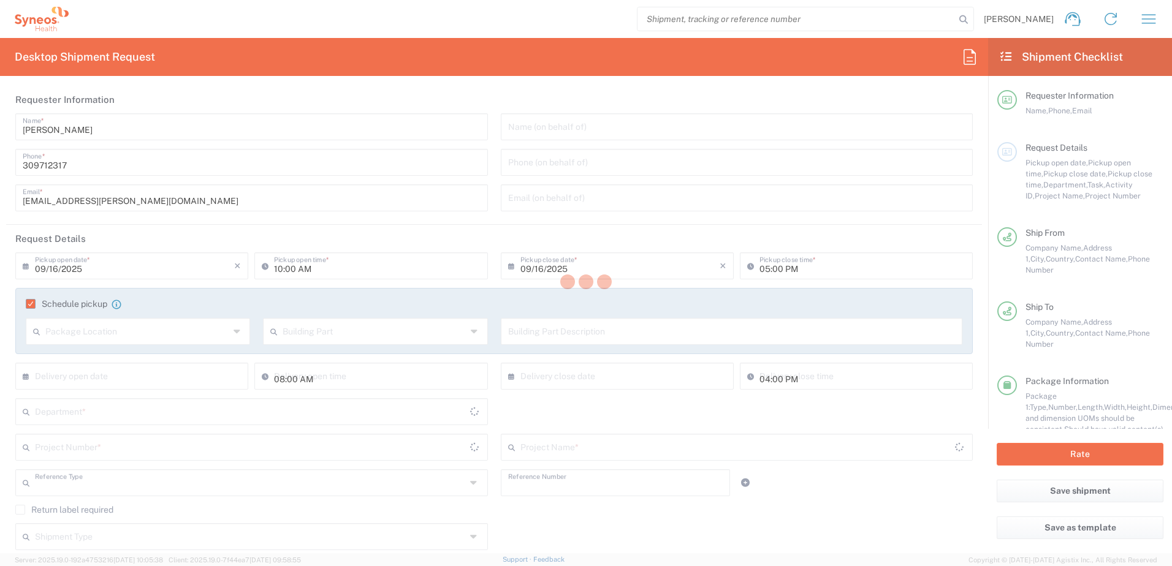
type input "Delivery Duty Paid"
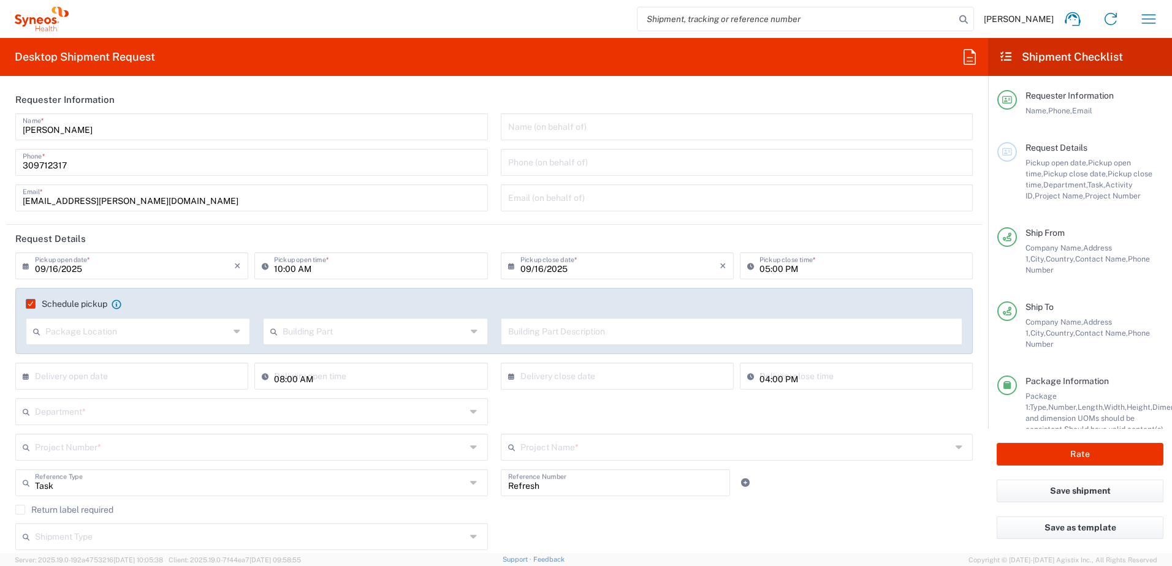
type input "Your Packaging"
click at [206, 412] on input "text" at bounding box center [250, 410] width 431 height 21
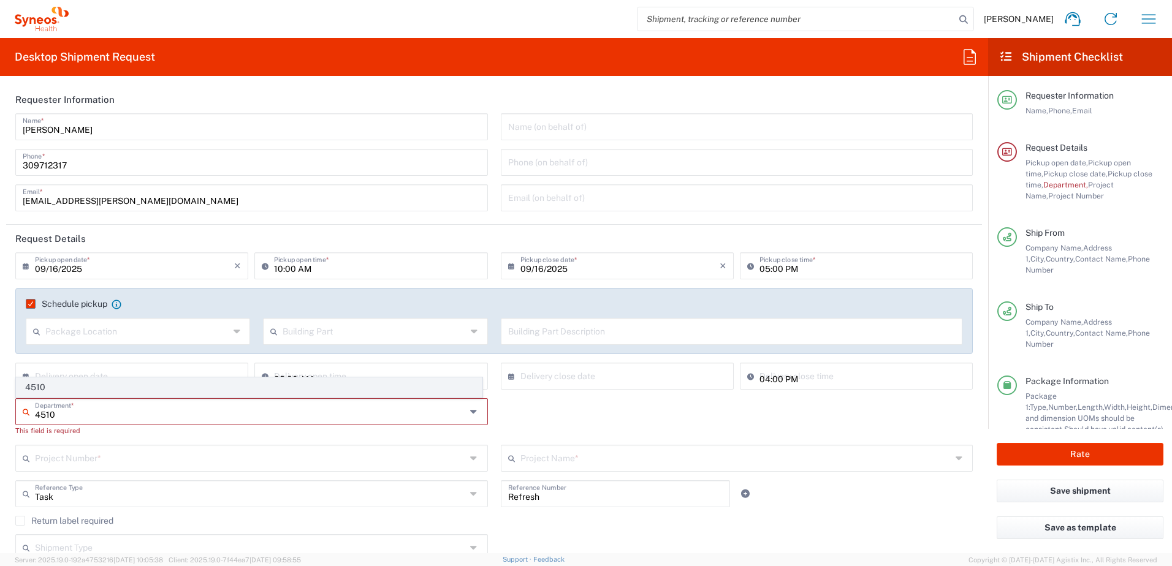
type input "4510"
click at [191, 387] on span "4510" at bounding box center [249, 387] width 465 height 19
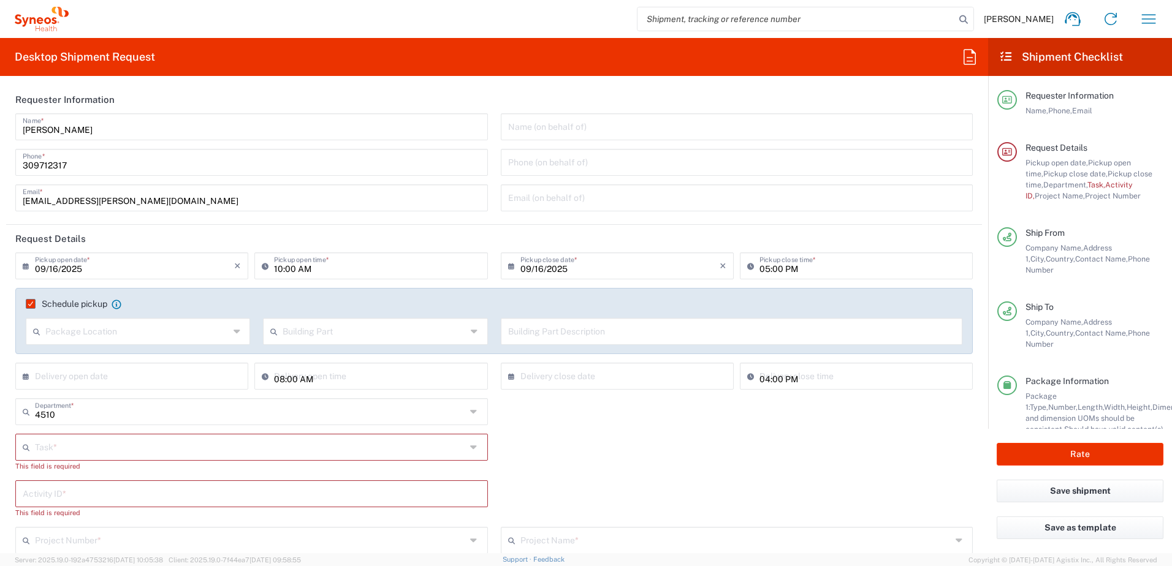
click at [165, 457] on div "Task *" at bounding box center [251, 447] width 472 height 27
click at [165, 454] on input "text" at bounding box center [250, 446] width 431 height 21
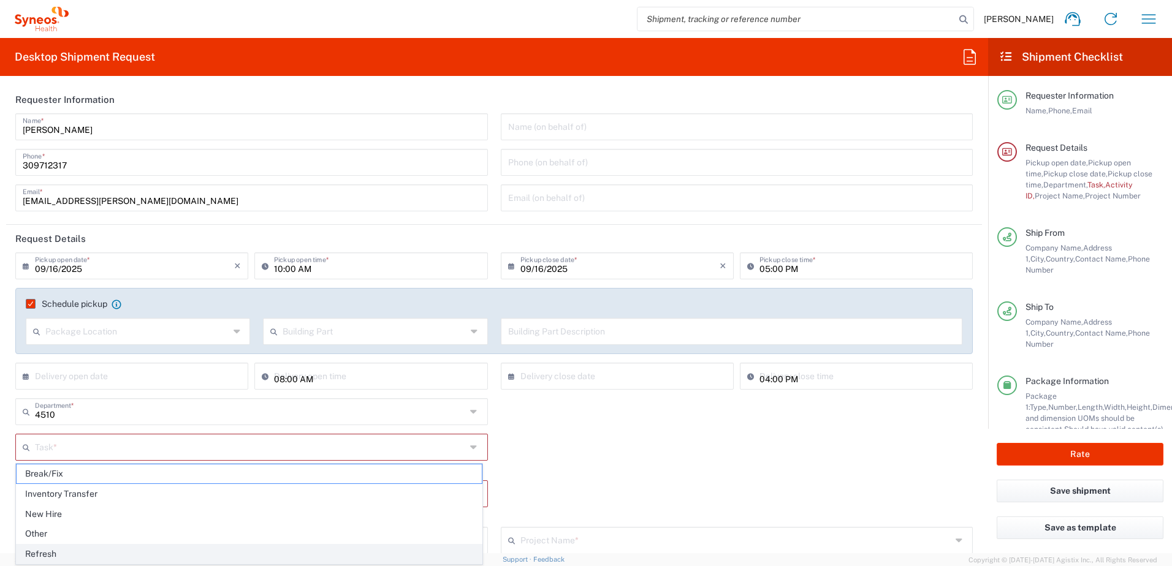
click at [86, 548] on span "Refresh" at bounding box center [249, 554] width 465 height 19
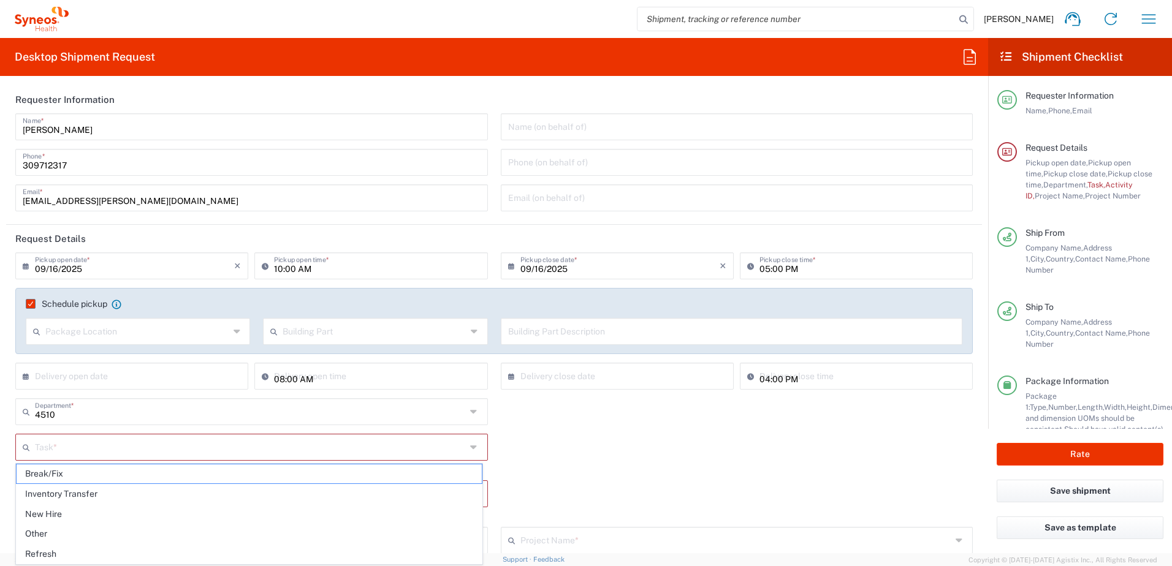
type input "Refresh"
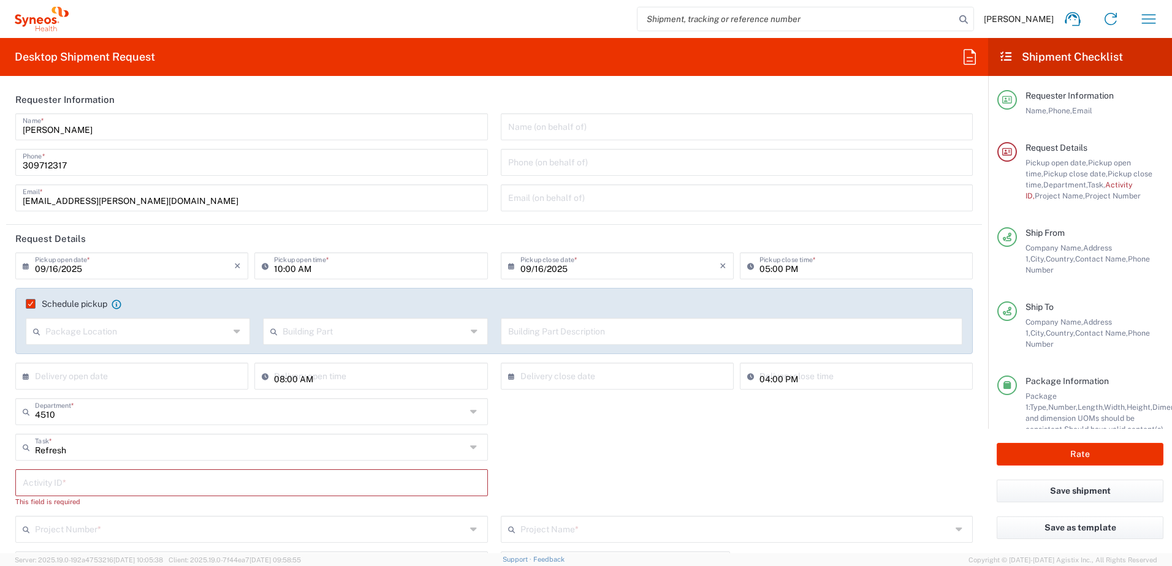
scroll to position [204, 0]
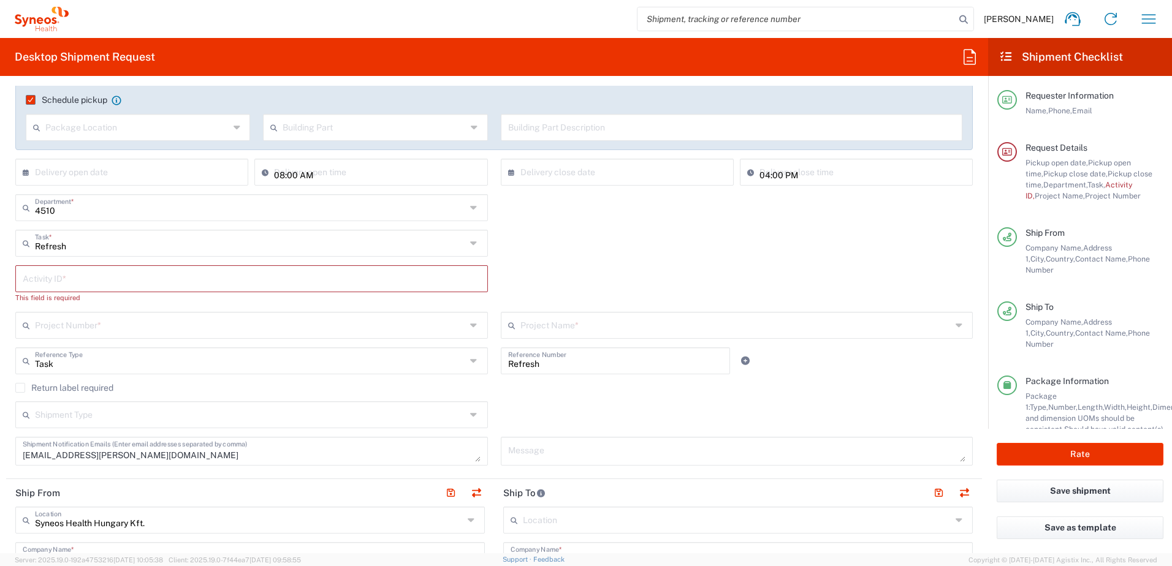
click at [146, 283] on input "text" at bounding box center [252, 277] width 458 height 21
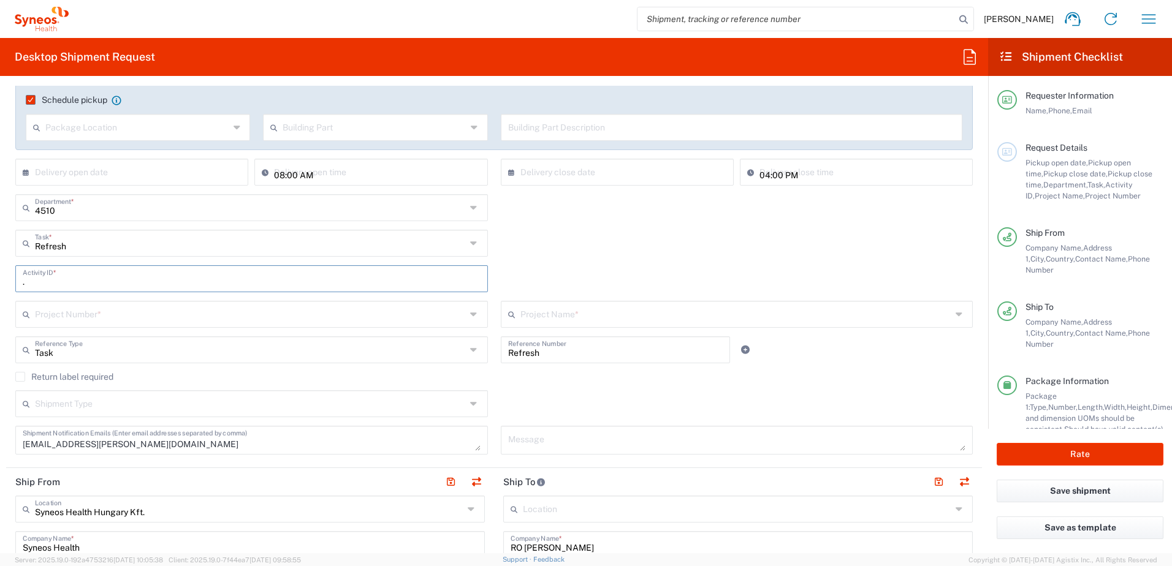
type input "."
click at [140, 320] on input "text" at bounding box center [250, 313] width 431 height 21
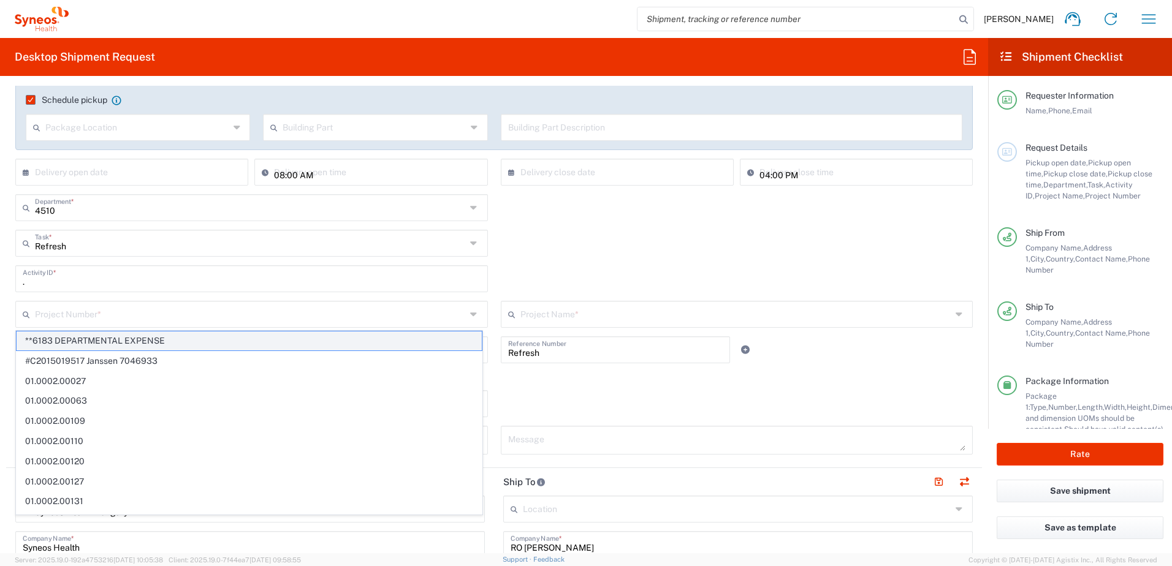
click at [140, 339] on span "**6183 DEPARTMENTAL EXPENSE" at bounding box center [249, 340] width 465 height 19
type input "**6183 DEPARTMENTAL EXPENSE"
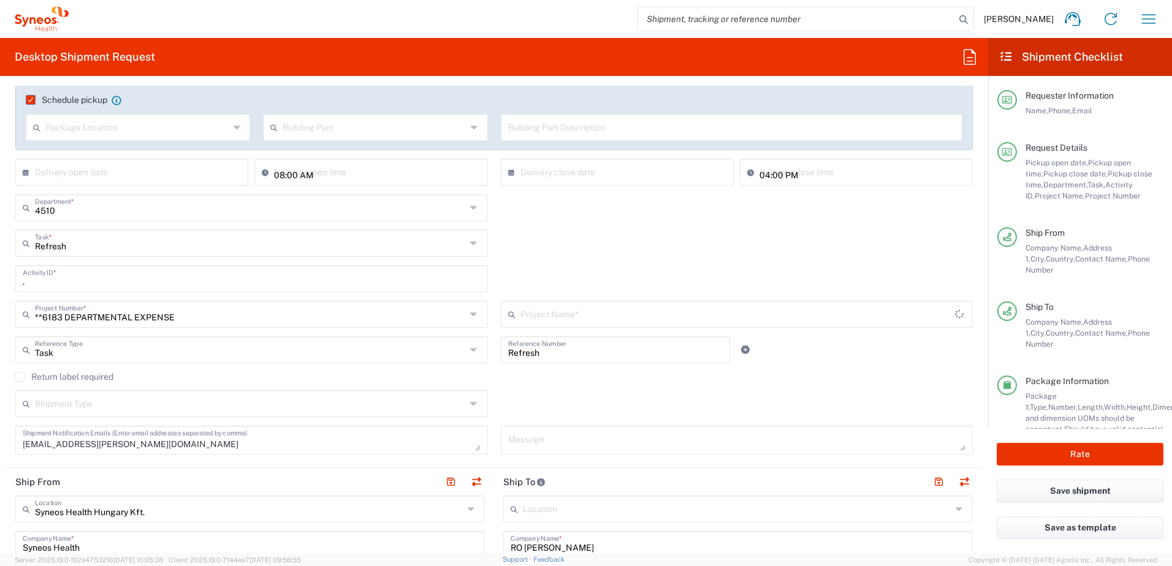
type input "6183"
click at [494, 392] on div "Shipment Type Batch Regular" at bounding box center [494, 408] width 970 height 36
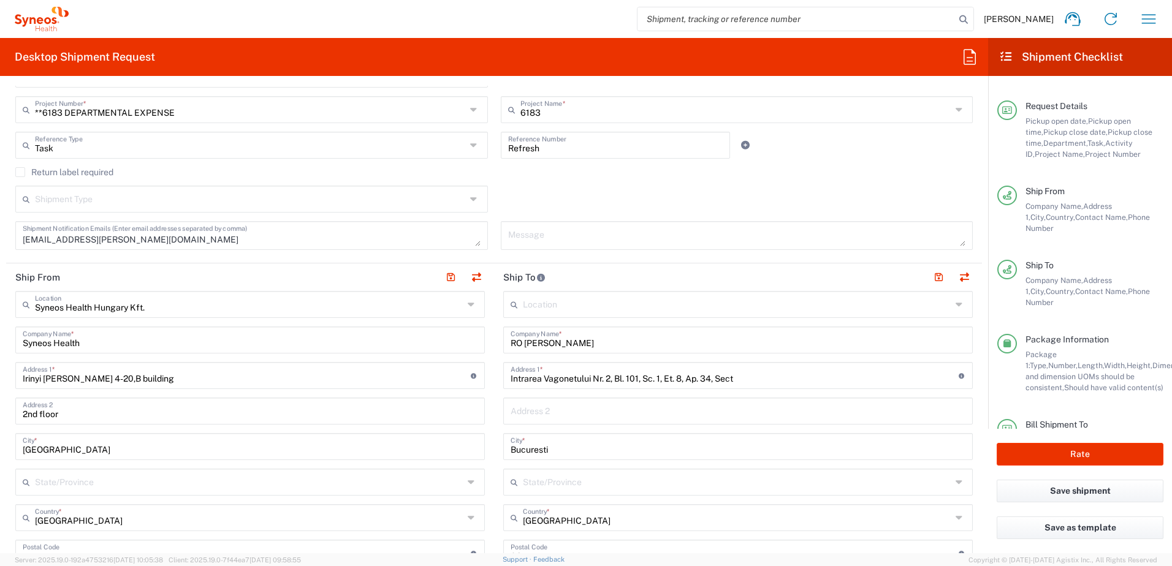
scroll to position [0, 0]
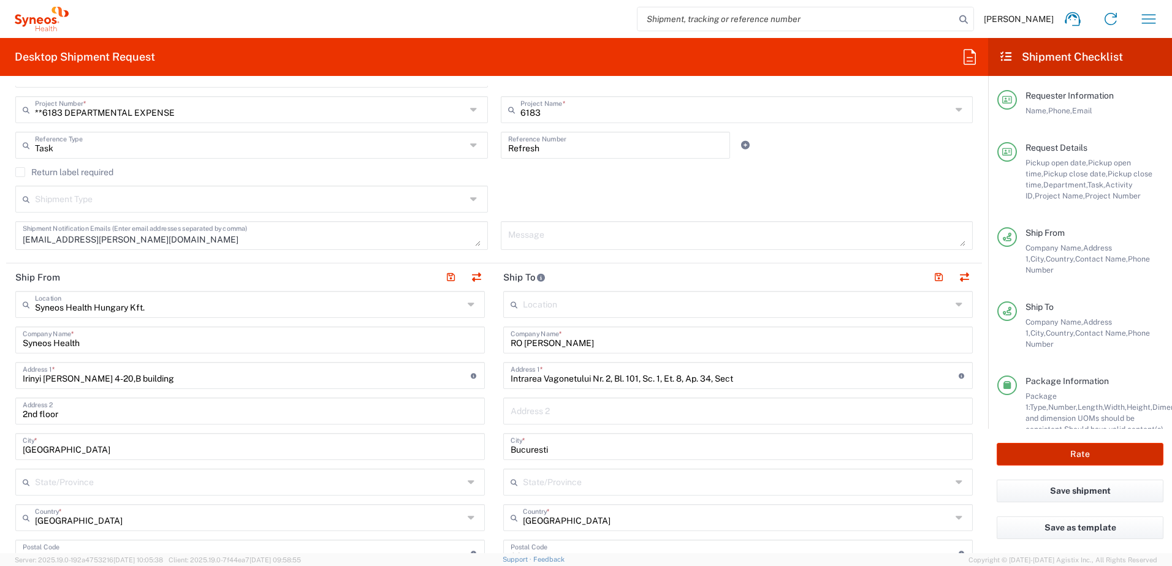
click at [1074, 445] on button "Rate" at bounding box center [1079, 454] width 167 height 23
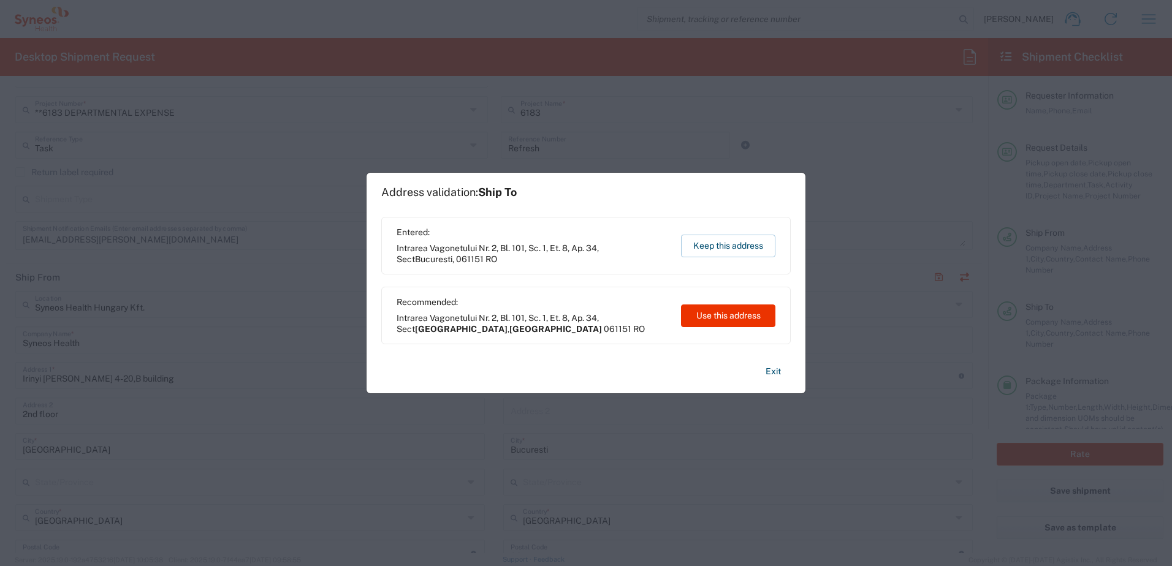
type input "**6183 DEPARTMENTAL EXPENSE"
click at [720, 244] on button "Keep this address" at bounding box center [728, 246] width 94 height 23
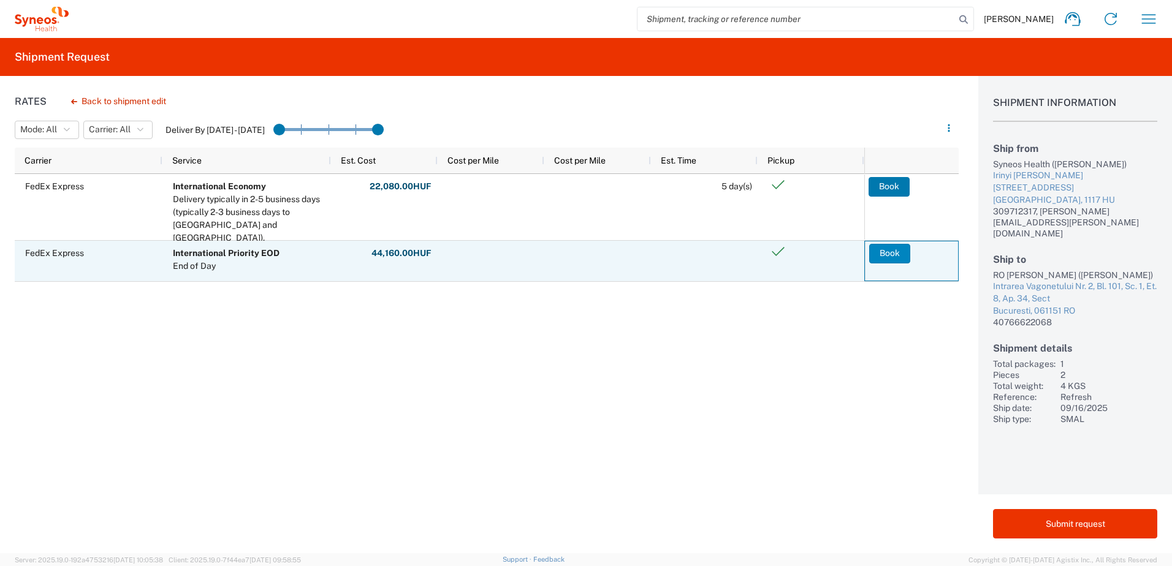
click at [892, 252] on button "Book" at bounding box center [889, 254] width 41 height 20
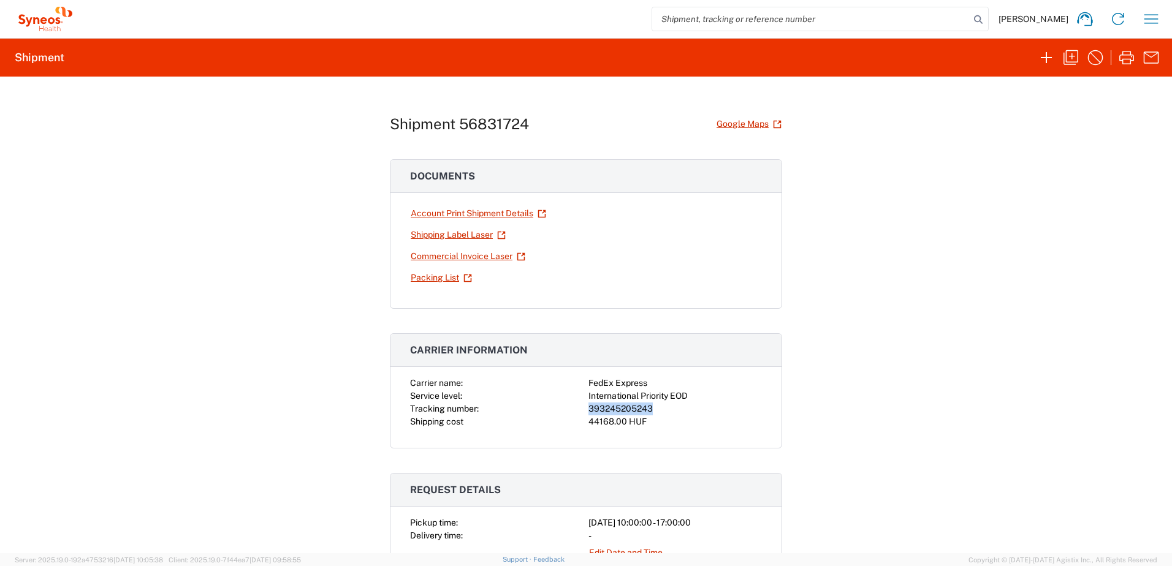
drag, startPoint x: 646, startPoint y: 408, endPoint x: 583, endPoint y: 407, distance: 63.1
click at [583, 407] on div "Carrier name: FedEx Express Service level: International Priority EOD Tracking …" at bounding box center [586, 402] width 352 height 51
copy div "393245205243"
click at [451, 235] on link "Shipping Label Laser" at bounding box center [458, 234] width 96 height 21
